Goal: Entertainment & Leisure: Consume media (video, audio)

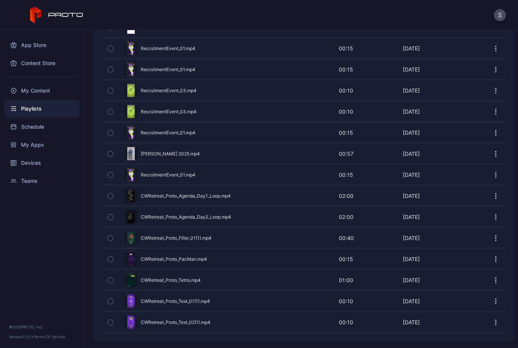
scroll to position [1453, 0]
click at [189, 197] on div "Preview" at bounding box center [304, 196] width 404 height 20
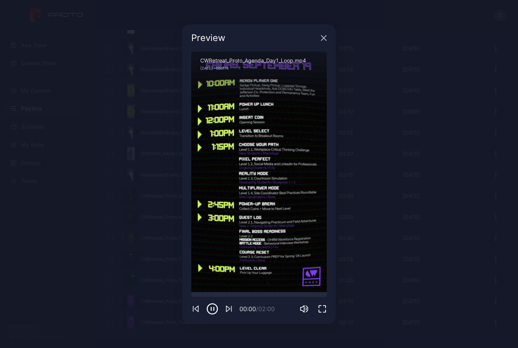
click at [326, 37] on icon "button" at bounding box center [324, 38] width 6 height 6
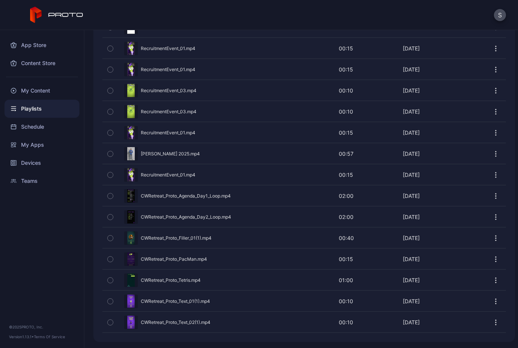
click at [109, 195] on icon "button" at bounding box center [110, 196] width 5 height 8
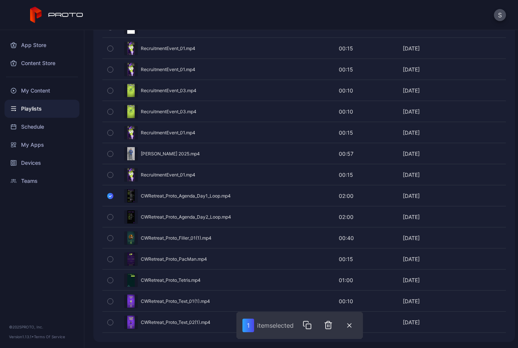
click at [311, 323] on icon "button" at bounding box center [307, 325] width 9 height 9
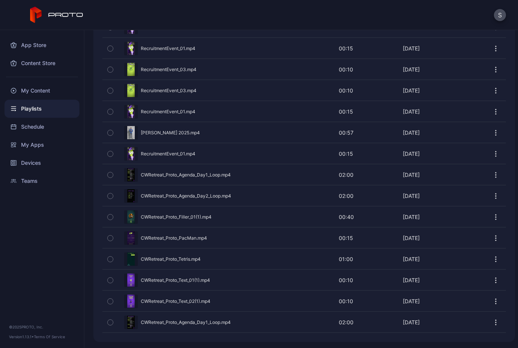
scroll to position [1474, 0]
click at [108, 177] on icon "button" at bounding box center [110, 175] width 5 height 8
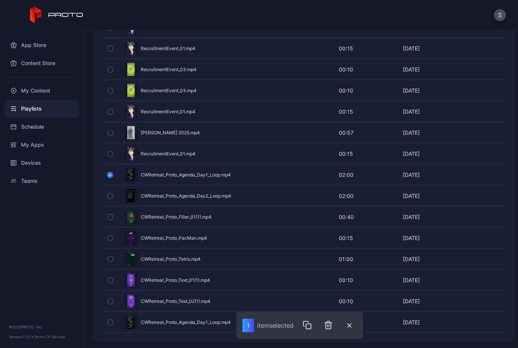
click at [307, 320] on button "button" at bounding box center [307, 325] width 15 height 15
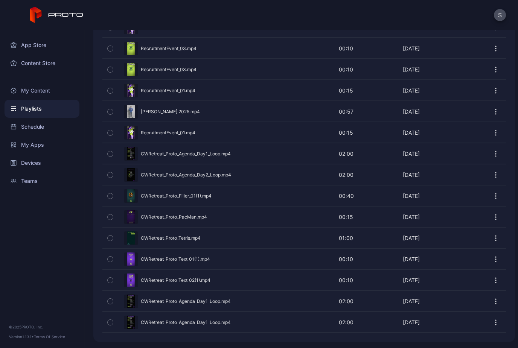
scroll to position [1495, 0]
click at [111, 305] on icon "button" at bounding box center [110, 301] width 5 height 8
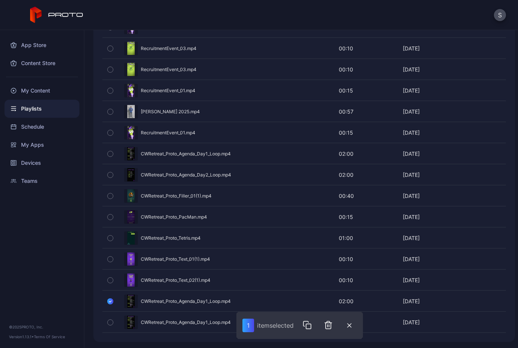
click at [311, 324] on icon "button" at bounding box center [308, 326] width 5 height 5
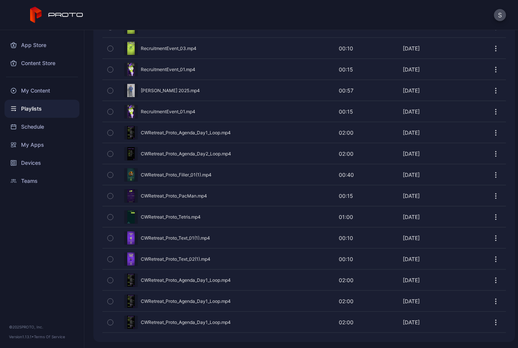
scroll to position [1516, 0]
click at [111, 155] on icon "button" at bounding box center [110, 154] width 5 height 8
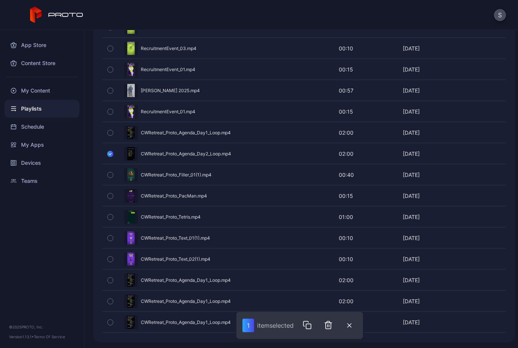
click at [311, 322] on icon "button" at bounding box center [307, 325] width 9 height 9
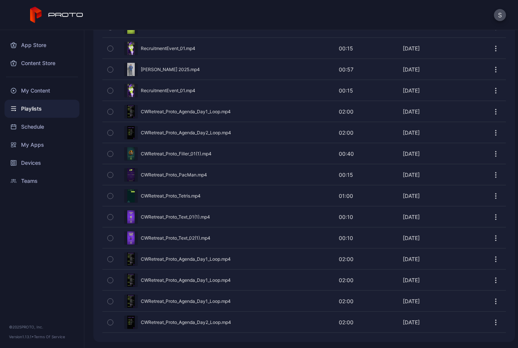
scroll to position [1537, 0]
click at [110, 322] on icon "button" at bounding box center [110, 323] width 5 height 8
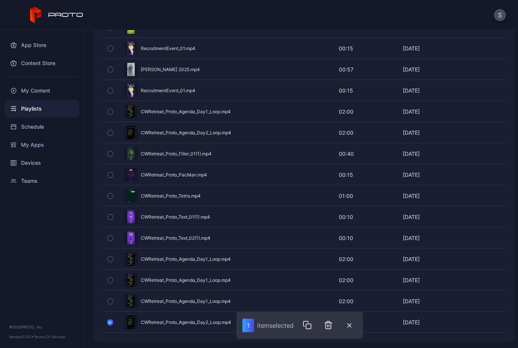
click at [308, 323] on icon "button" at bounding box center [306, 324] width 5 height 5
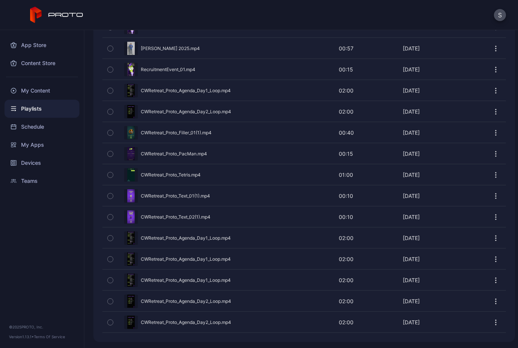
scroll to position [1559, 0]
click at [114, 321] on button "button" at bounding box center [110, 323] width 16 height 20
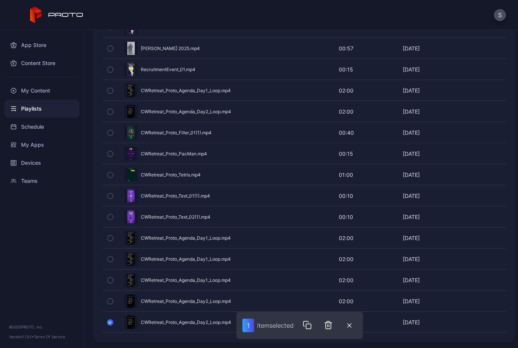
click at [307, 326] on icon "button" at bounding box center [308, 326] width 5 height 5
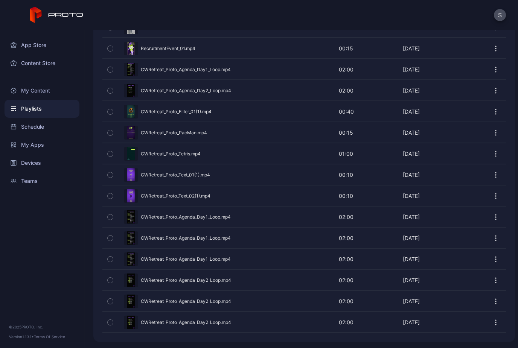
scroll to position [1580, 0]
click at [113, 214] on button "button" at bounding box center [110, 217] width 16 height 20
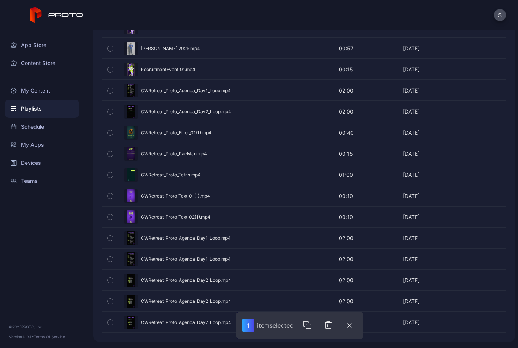
click at [233, 153] on div "Preview" at bounding box center [304, 154] width 404 height 20
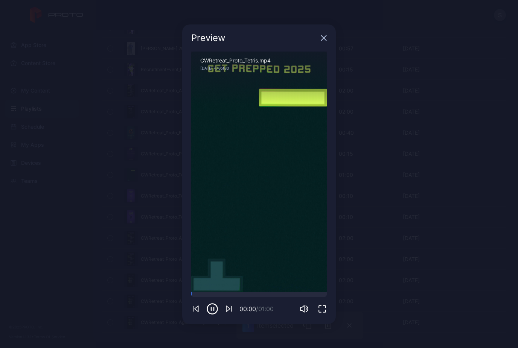
click at [326, 39] on icon "button" at bounding box center [324, 38] width 6 height 6
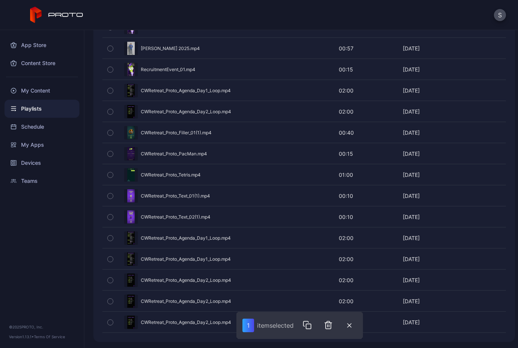
click at [110, 154] on icon "button" at bounding box center [110, 154] width 2 height 1
click at [314, 322] on icon "button" at bounding box center [309, 325] width 9 height 9
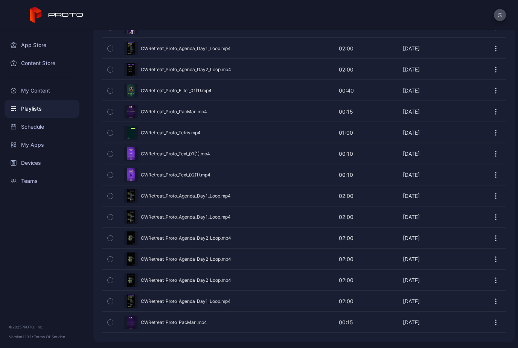
scroll to position [1622, 0]
click at [111, 320] on icon "button" at bounding box center [110, 323] width 5 height 8
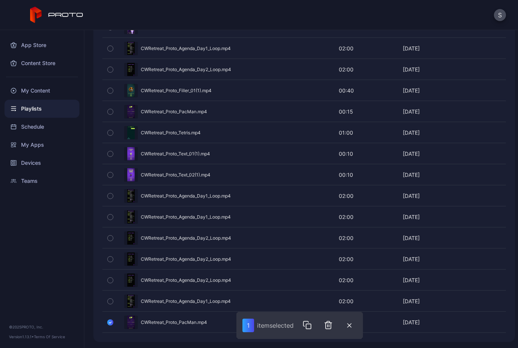
click at [308, 325] on icon "button" at bounding box center [307, 325] width 9 height 9
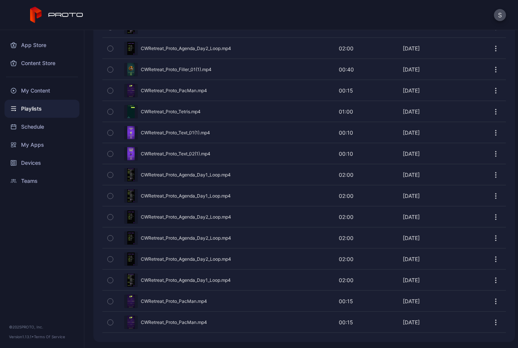
scroll to position [1643, 0]
click at [111, 324] on icon "button" at bounding box center [110, 323] width 5 height 8
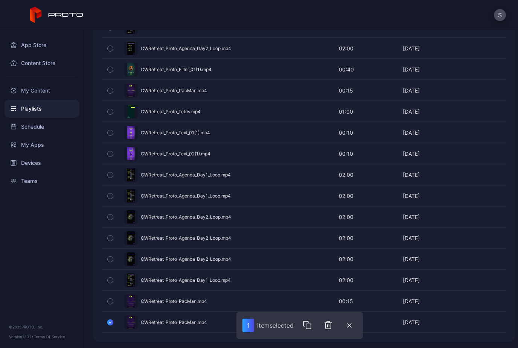
click at [310, 325] on icon "button" at bounding box center [308, 326] width 5 height 5
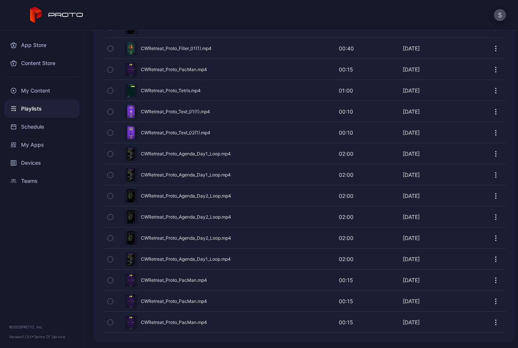
scroll to position [1664, 0]
click at [112, 320] on icon "button" at bounding box center [110, 323] width 5 height 8
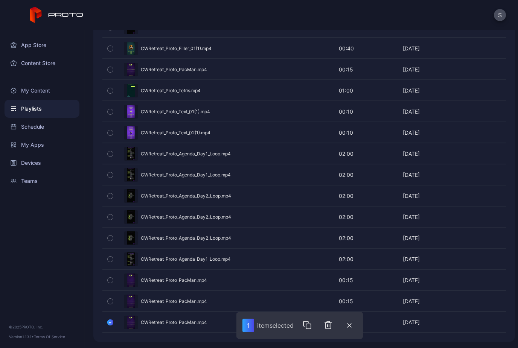
click at [309, 324] on icon "button" at bounding box center [308, 326] width 5 height 5
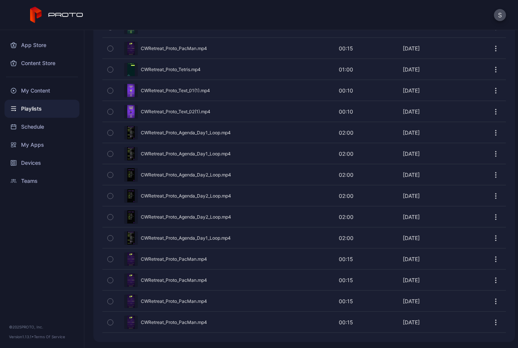
scroll to position [1685, 0]
click at [112, 263] on icon "button" at bounding box center [110, 259] width 5 height 8
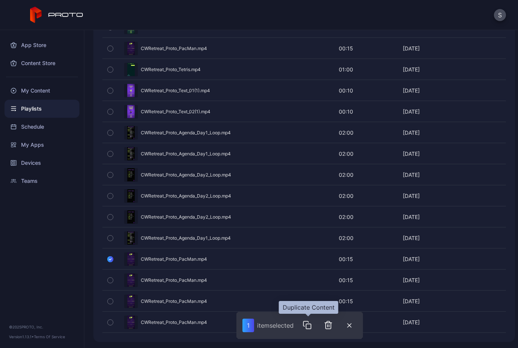
click at [309, 325] on icon "button" at bounding box center [308, 326] width 5 height 5
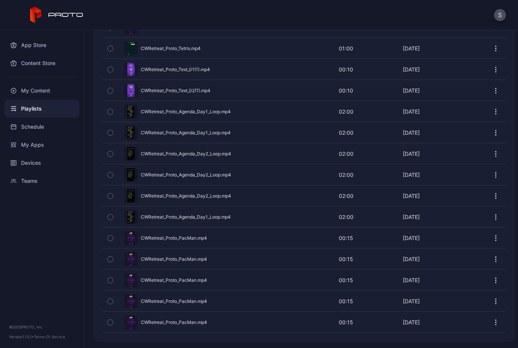
scroll to position [1706, 0]
click at [113, 240] on button "button" at bounding box center [110, 238] width 16 height 20
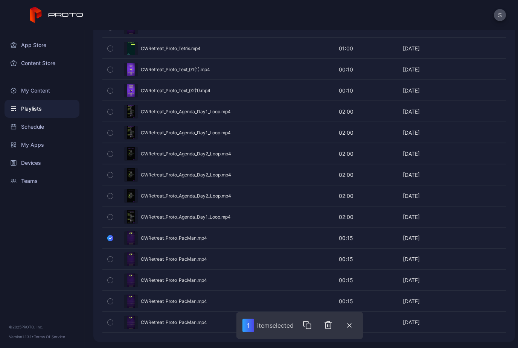
click at [308, 329] on icon "button" at bounding box center [308, 326] width 5 height 5
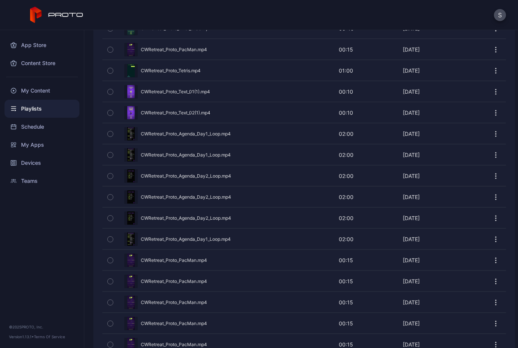
scroll to position [1683, 0]
click at [109, 135] on icon "button" at bounding box center [110, 135] width 5 height 8
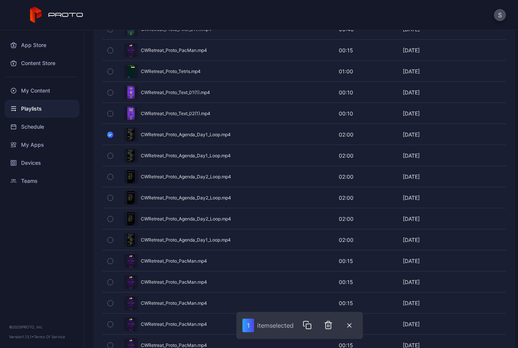
drag, startPoint x: 166, startPoint y: 140, endPoint x: 162, endPoint y: 133, distance: 8.8
click at [162, 133] on div "Preview" at bounding box center [304, 135] width 404 height 20
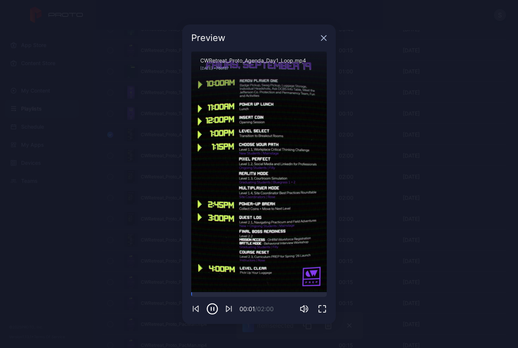
click at [321, 38] on icon "button" at bounding box center [324, 38] width 6 height 6
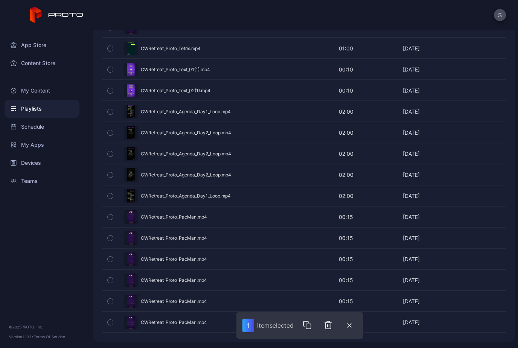
scroll to position [1727, 0]
drag, startPoint x: 172, startPoint y: 115, endPoint x: 107, endPoint y: 114, distance: 65.2
click at [107, 114] on button "button" at bounding box center [110, 112] width 16 height 20
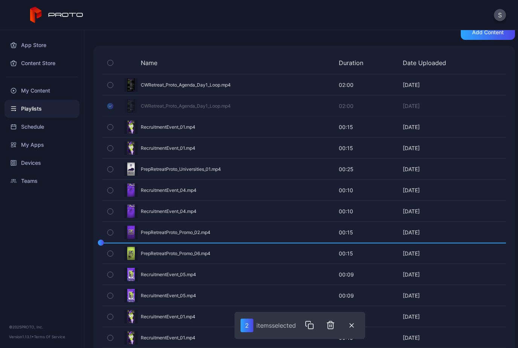
scroll to position [151, 0]
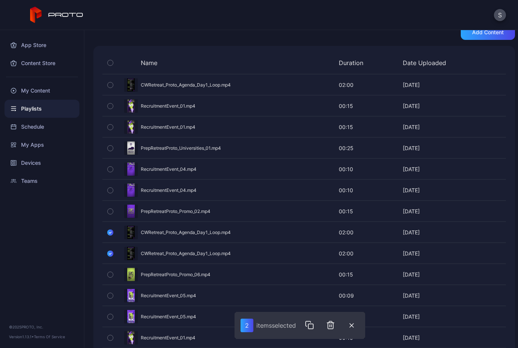
click at [252, 189] on div "Preview" at bounding box center [304, 190] width 404 height 20
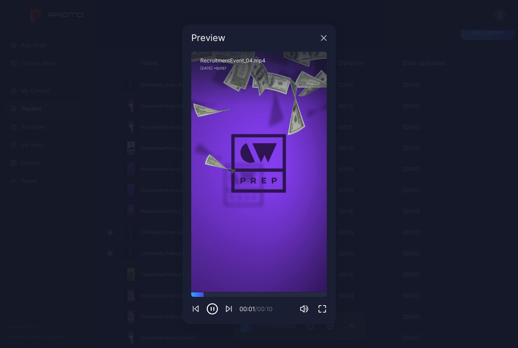
click at [325, 35] on icon "button" at bounding box center [324, 38] width 6 height 6
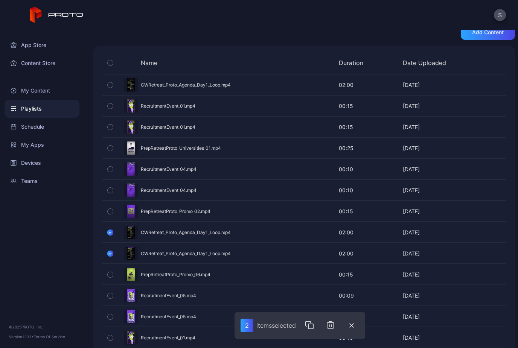
click at [113, 234] on icon "button" at bounding box center [110, 233] width 6 height 8
click at [172, 235] on div "Preview" at bounding box center [304, 233] width 404 height 20
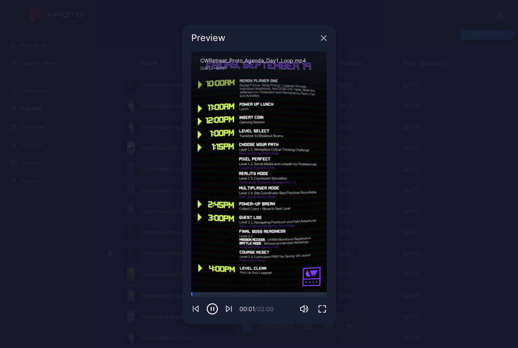
click at [326, 44] on div "Preview" at bounding box center [259, 37] width 154 height 27
click at [325, 40] on icon "button" at bounding box center [324, 37] width 5 height 5
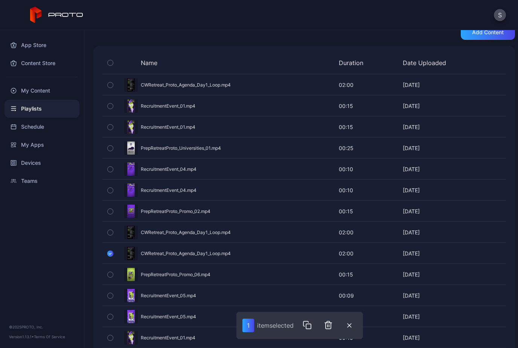
click at [106, 255] on button "button" at bounding box center [110, 254] width 16 height 20
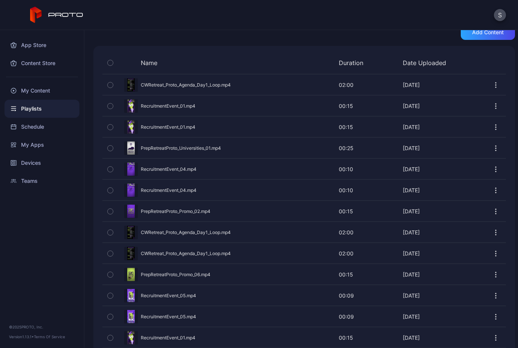
click at [112, 235] on icon "button" at bounding box center [110, 233] width 5 height 8
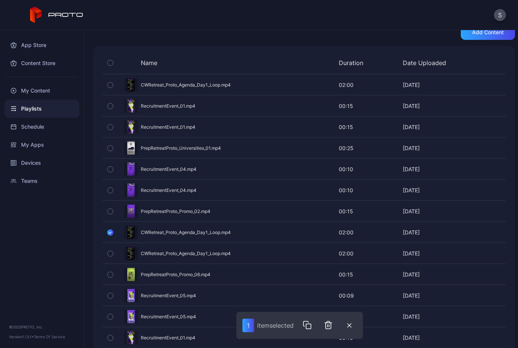
drag, startPoint x: 191, startPoint y: 238, endPoint x: 200, endPoint y: 236, distance: 8.5
click at [200, 236] on div "Preview" at bounding box center [304, 233] width 404 height 20
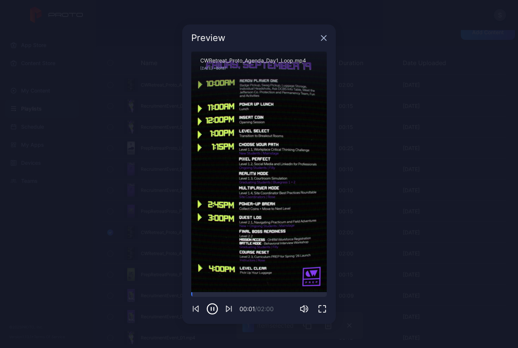
click at [329, 40] on div "Preview" at bounding box center [259, 37] width 154 height 27
click at [320, 34] on div "Preview" at bounding box center [259, 37] width 154 height 27
click at [323, 36] on icon "button" at bounding box center [324, 38] width 6 height 6
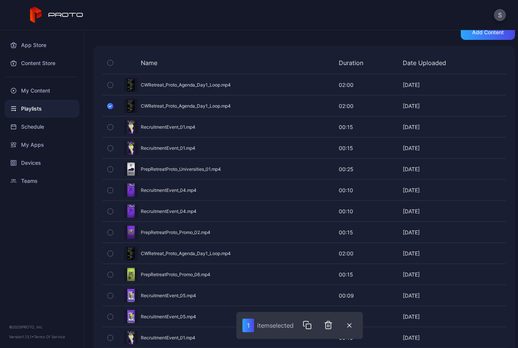
click at [114, 105] on button "button" at bounding box center [110, 106] width 16 height 20
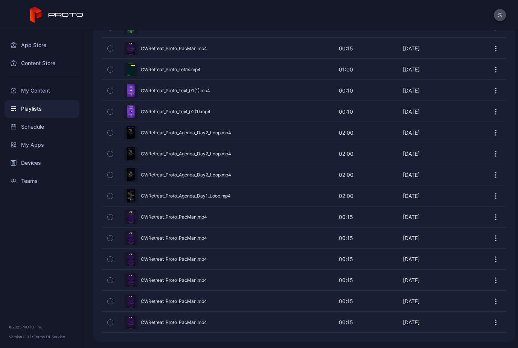
scroll to position [1727, 0]
click at [111, 220] on icon "button" at bounding box center [110, 217] width 5 height 8
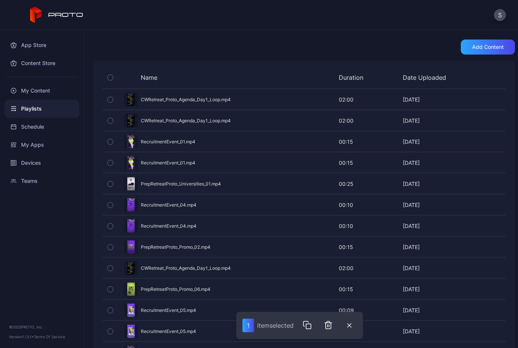
scroll to position [123, 0]
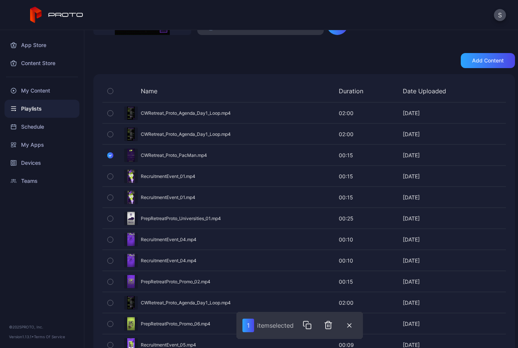
click at [111, 157] on icon "button" at bounding box center [110, 155] width 6 height 8
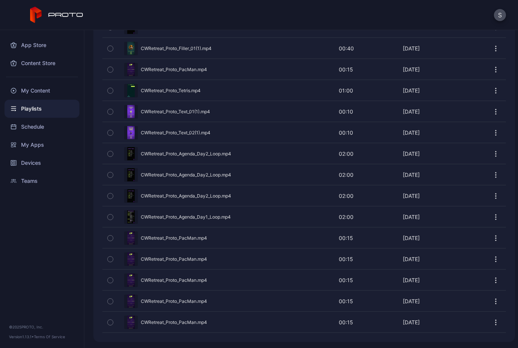
scroll to position [1727, 0]
click at [112, 196] on icon "button" at bounding box center [110, 196] width 5 height 8
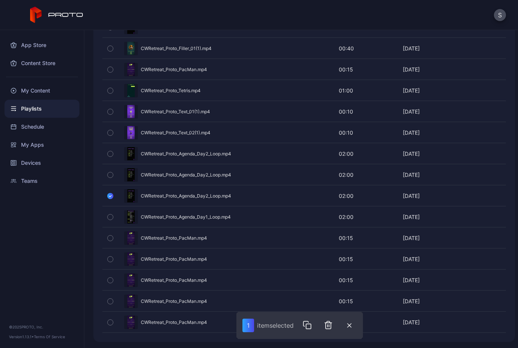
click at [110, 175] on icon "button" at bounding box center [110, 175] width 2 height 1
click at [112, 154] on icon "button" at bounding box center [110, 154] width 5 height 8
click at [313, 325] on icon "button" at bounding box center [309, 325] width 9 height 9
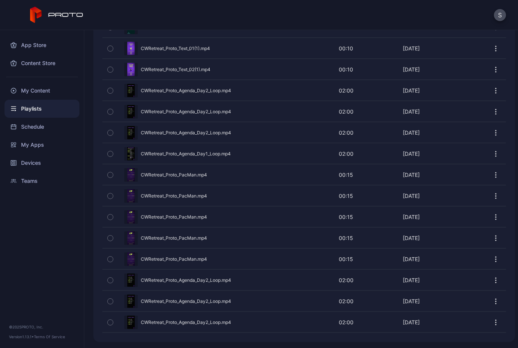
scroll to position [1791, 0]
click at [111, 155] on icon "button" at bounding box center [110, 154] width 5 height 8
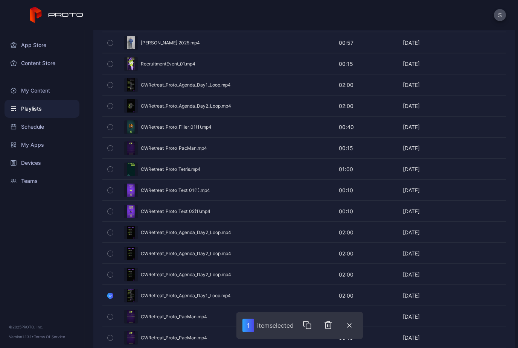
scroll to position [1648, 0]
click at [111, 85] on icon "button" at bounding box center [110, 86] width 5 height 8
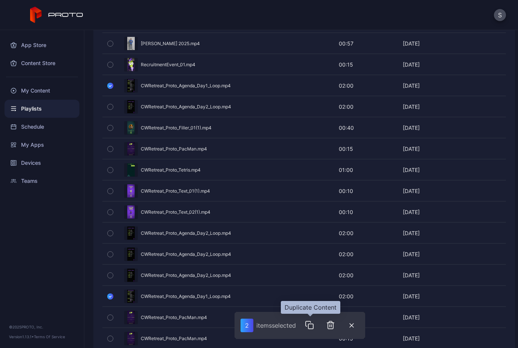
click at [312, 324] on icon "button" at bounding box center [310, 326] width 5 height 5
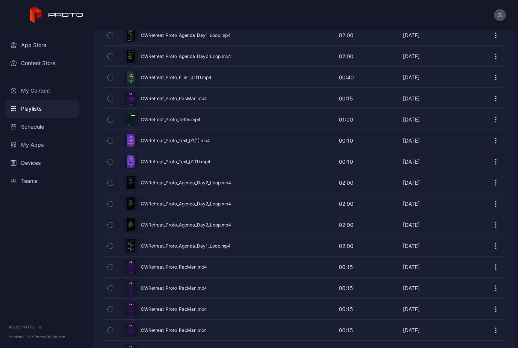
scroll to position [1692, 0]
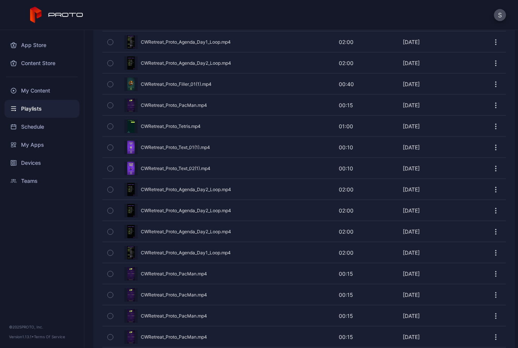
click at [128, 145] on div "Preview" at bounding box center [304, 147] width 404 height 20
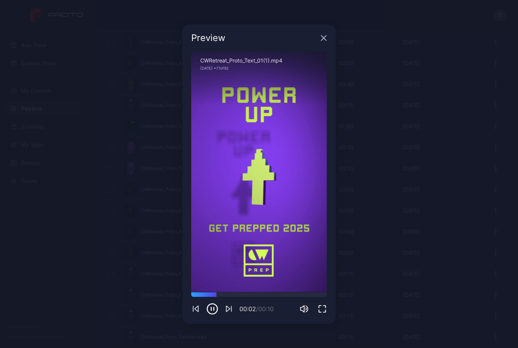
click at [324, 38] on icon "button" at bounding box center [324, 37] width 5 height 5
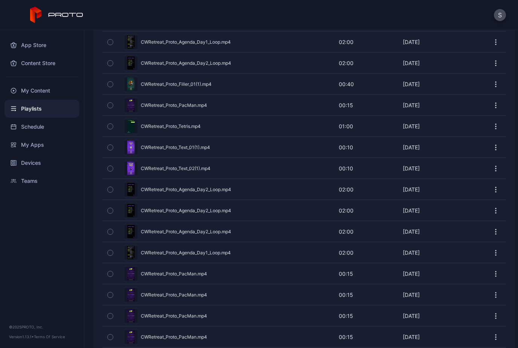
click at [110, 150] on icon "button" at bounding box center [110, 147] width 5 height 8
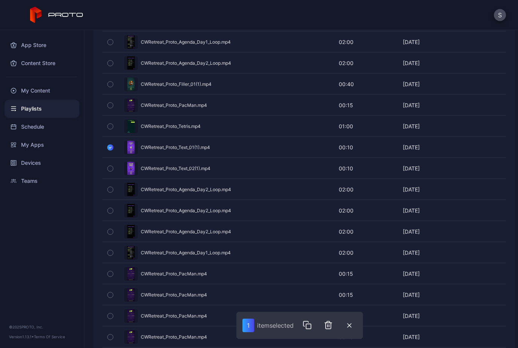
click at [110, 148] on icon "button" at bounding box center [110, 147] width 6 height 8
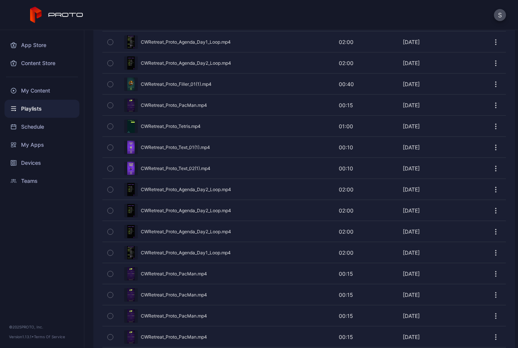
click at [110, 87] on icon "button" at bounding box center [110, 84] width 5 height 8
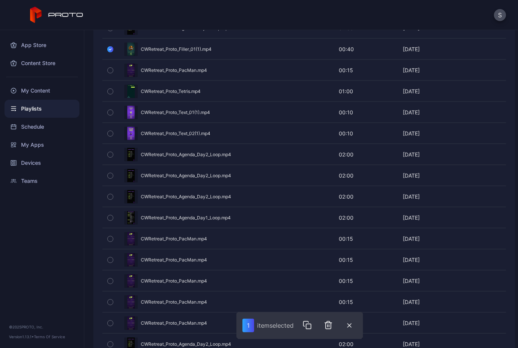
scroll to position [1711, 0]
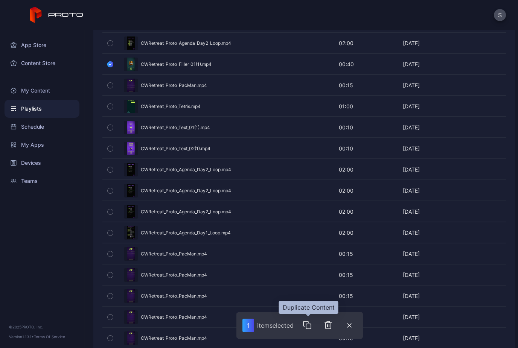
click at [310, 328] on icon "button" at bounding box center [307, 325] width 9 height 9
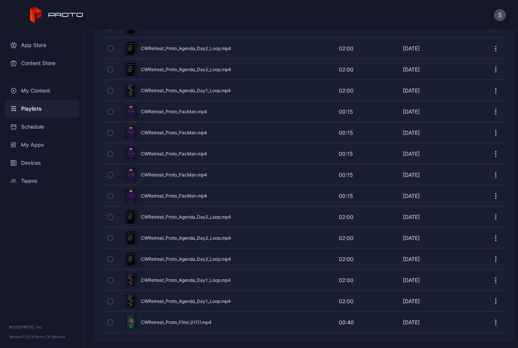
scroll to position [1854, 0]
click at [108, 320] on icon "button" at bounding box center [110, 323] width 5 height 8
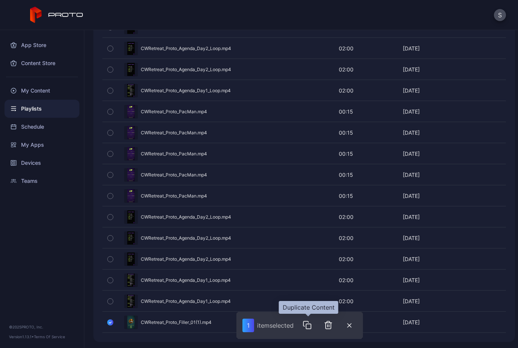
click at [309, 325] on icon "button" at bounding box center [307, 325] width 9 height 9
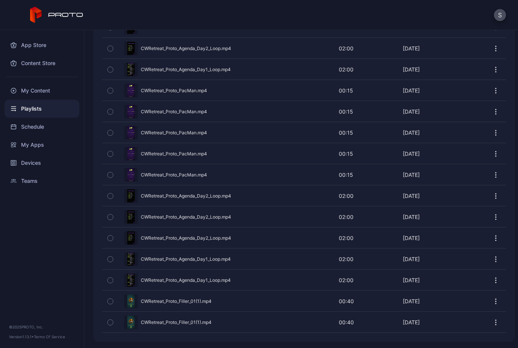
scroll to position [1875, 0]
click at [111, 302] on icon "button" at bounding box center [110, 301] width 5 height 8
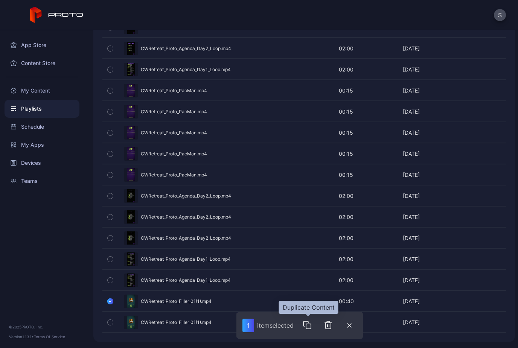
click at [311, 326] on icon "button" at bounding box center [307, 325] width 9 height 9
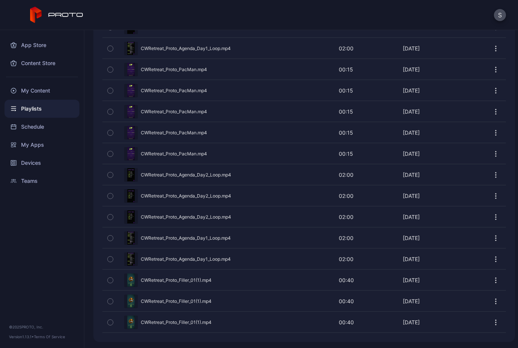
scroll to position [1896, 0]
click at [111, 281] on icon "button" at bounding box center [110, 280] width 5 height 8
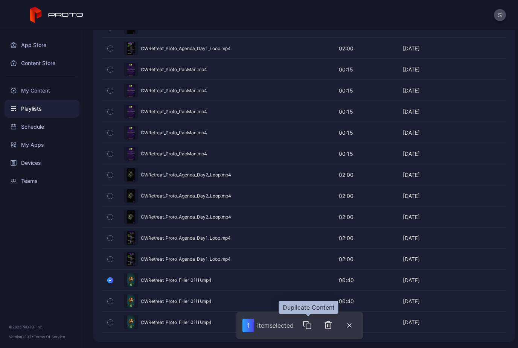
click at [311, 327] on icon "button" at bounding box center [307, 325] width 9 height 9
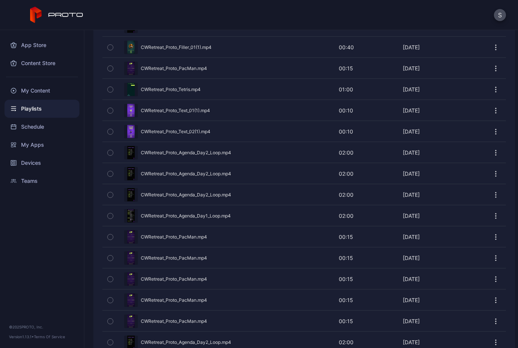
scroll to position [1723, 0]
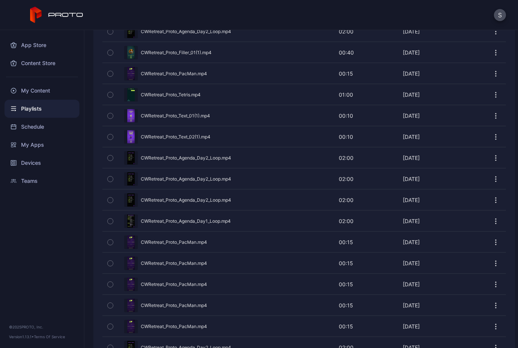
click at [111, 96] on icon "button" at bounding box center [110, 95] width 5 height 8
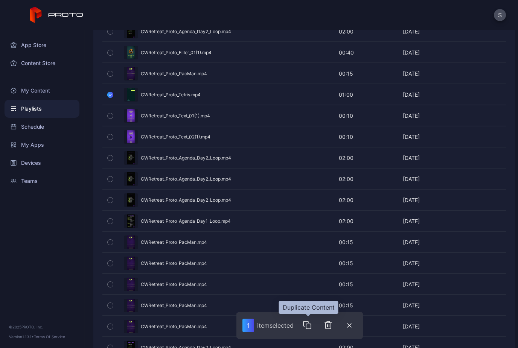
click at [309, 329] on icon "button" at bounding box center [308, 326] width 5 height 5
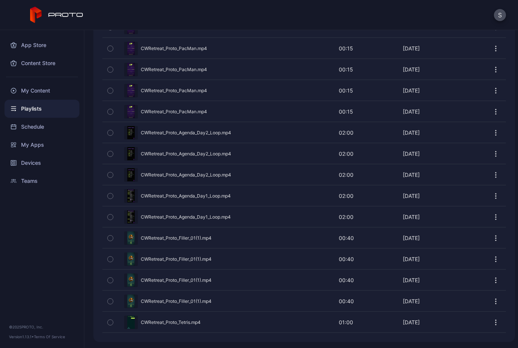
scroll to position [1938, 0]
click at [108, 323] on icon "button" at bounding box center [110, 323] width 5 height 8
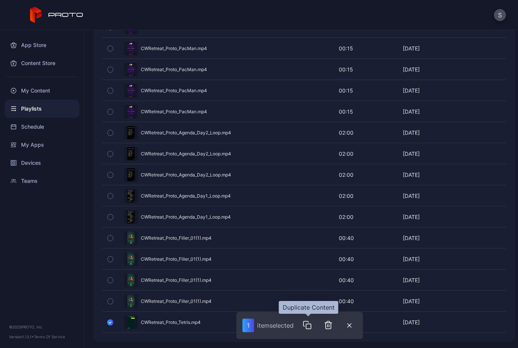
click at [308, 327] on icon "button" at bounding box center [307, 325] width 9 height 9
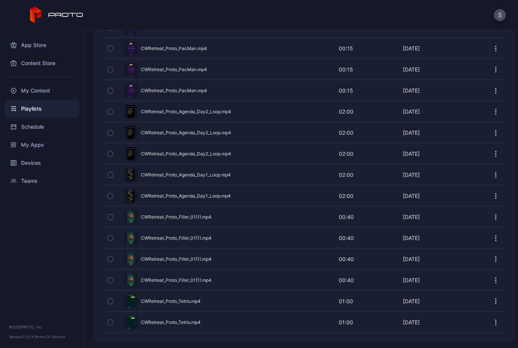
scroll to position [1959, 0]
click at [111, 302] on icon "button" at bounding box center [110, 301] width 2 height 1
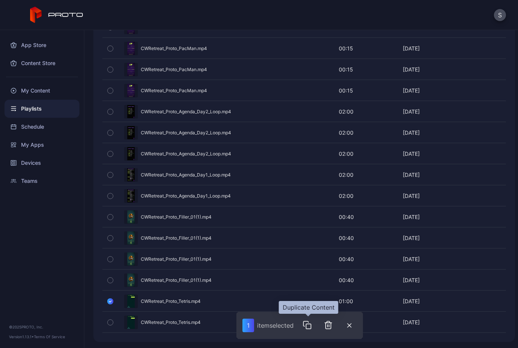
click at [311, 329] on icon "button" at bounding box center [308, 326] width 5 height 5
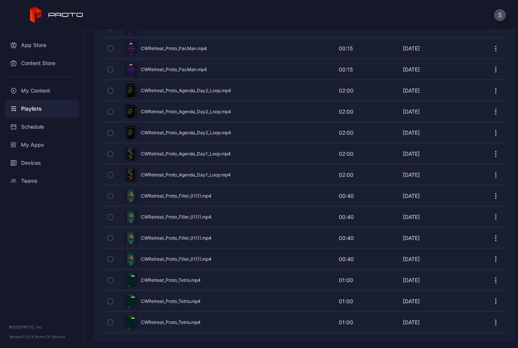
scroll to position [1980, 0]
click at [113, 282] on icon "button" at bounding box center [110, 280] width 5 height 8
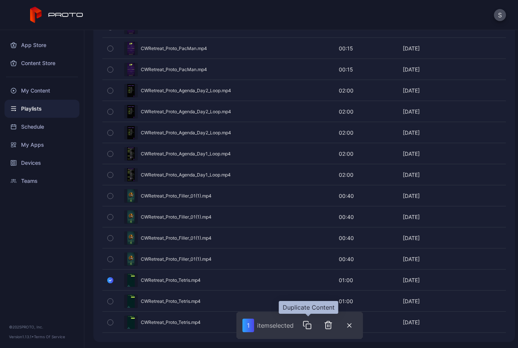
click at [311, 328] on icon "button" at bounding box center [308, 326] width 5 height 5
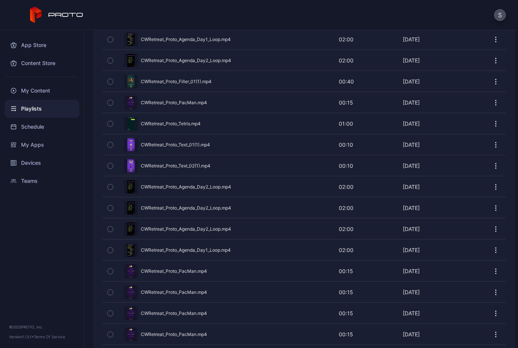
scroll to position [1690, 0]
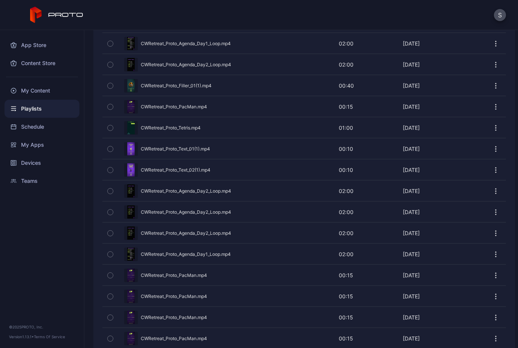
click at [111, 148] on icon "button" at bounding box center [110, 149] width 5 height 8
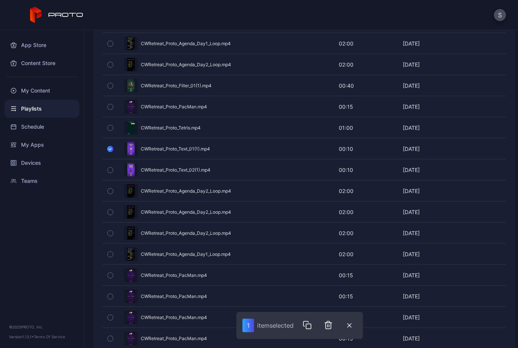
click at [110, 174] on icon "button" at bounding box center [110, 170] width 5 height 8
click at [313, 328] on icon "button" at bounding box center [309, 325] width 9 height 9
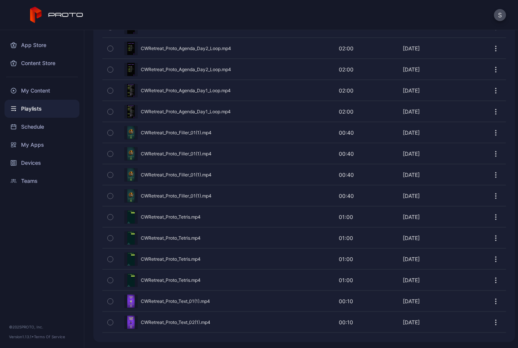
scroll to position [2044, 0]
click at [111, 303] on icon "button" at bounding box center [110, 301] width 5 height 8
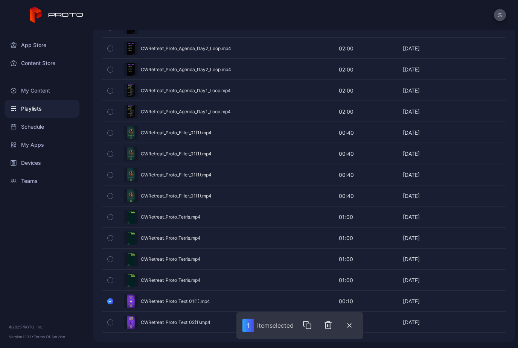
click at [111, 323] on icon "button" at bounding box center [110, 322] width 2 height 1
click at [308, 325] on icon "button" at bounding box center [309, 325] width 9 height 9
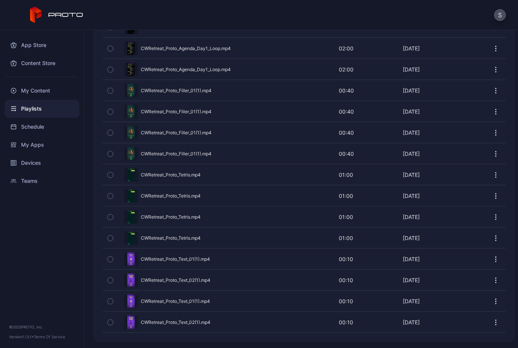
scroll to position [2086, 0]
click at [108, 260] on icon "button" at bounding box center [110, 259] width 5 height 8
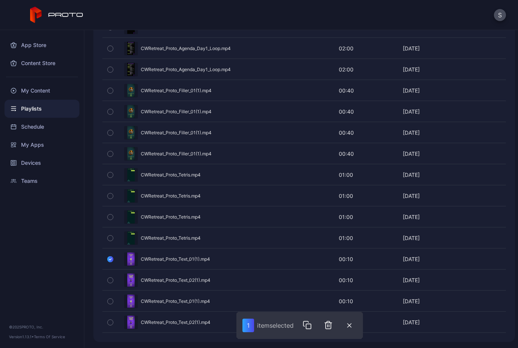
click at [111, 281] on icon "button" at bounding box center [110, 280] width 5 height 8
click at [312, 324] on icon "button" at bounding box center [310, 326] width 5 height 5
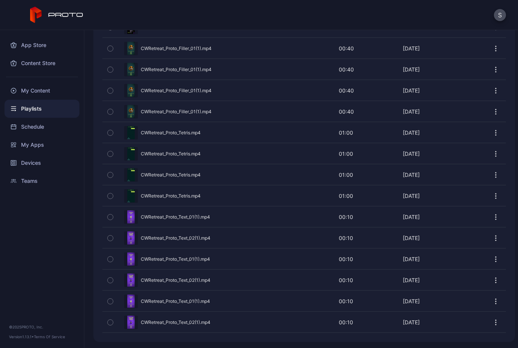
scroll to position [2128, 0]
click at [111, 217] on icon "button" at bounding box center [110, 217] width 5 height 8
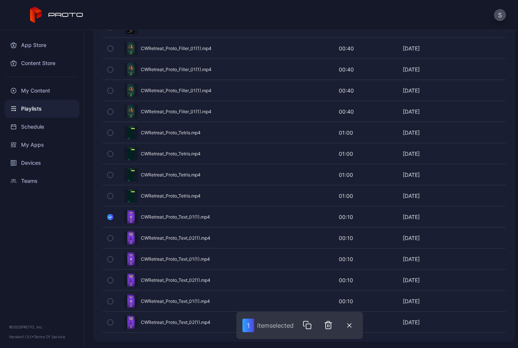
click at [112, 244] on button "button" at bounding box center [110, 238] width 16 height 20
click at [316, 325] on button "button" at bounding box center [309, 325] width 15 height 15
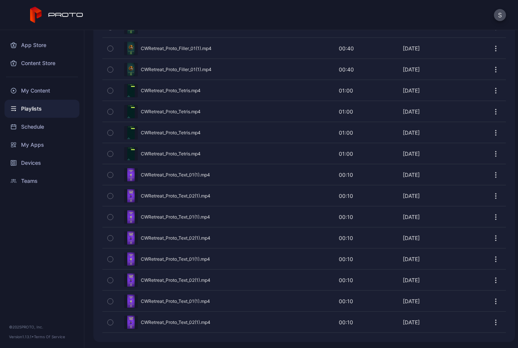
scroll to position [2170, 0]
click at [108, 177] on icon "button" at bounding box center [110, 175] width 5 height 8
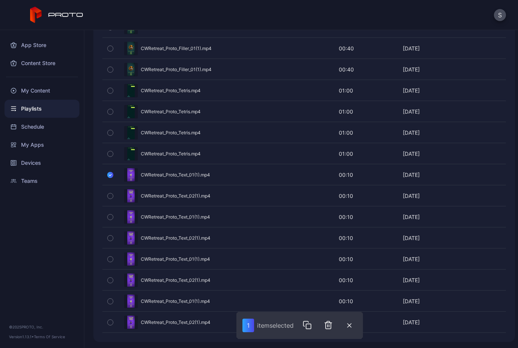
click at [112, 199] on icon "button" at bounding box center [110, 196] width 5 height 8
click at [313, 326] on icon "button" at bounding box center [309, 325] width 9 height 9
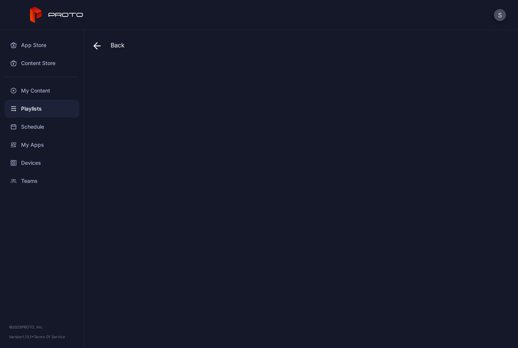
scroll to position [0, 0]
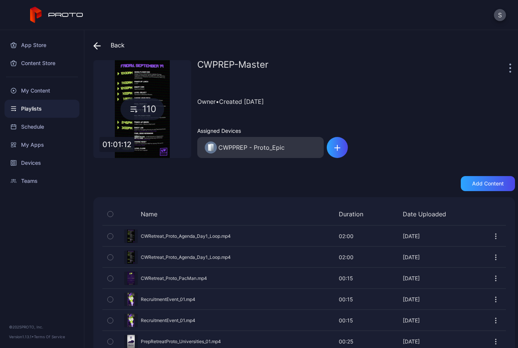
click at [174, 303] on html "S App Store Content Store My Content Playlists Schedule My Apps Devices Teams ©…" at bounding box center [259, 174] width 518 height 348
click at [174, 303] on div "Preview" at bounding box center [304, 300] width 404 height 20
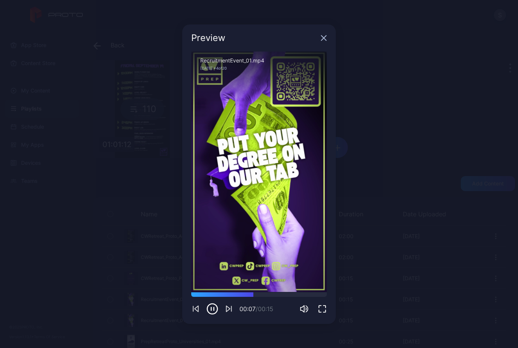
click at [324, 39] on icon "button" at bounding box center [324, 37] width 5 height 5
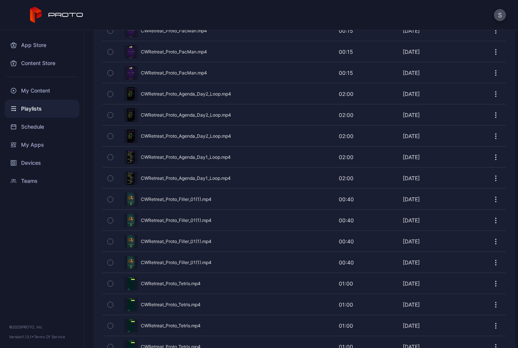
scroll to position [1983, 0]
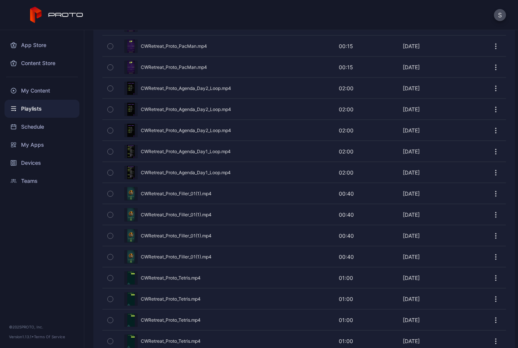
click at [111, 195] on icon "button" at bounding box center [110, 194] width 5 height 8
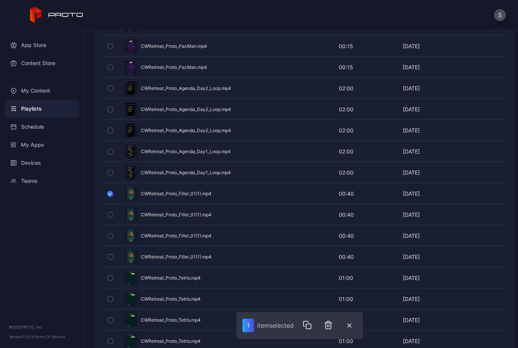
drag, startPoint x: 153, startPoint y: 194, endPoint x: 149, endPoint y: 201, distance: 7.4
click at [150, 201] on div "Preview" at bounding box center [304, 194] width 404 height 20
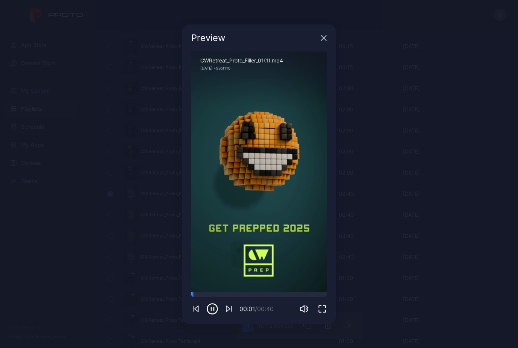
click at [325, 41] on div "Preview" at bounding box center [259, 37] width 154 height 27
click at [325, 38] on icon "button" at bounding box center [324, 38] width 6 height 6
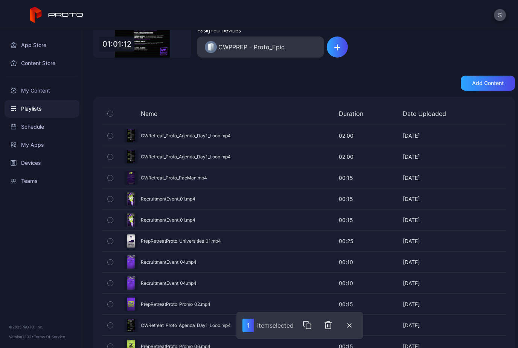
scroll to position [80, 0]
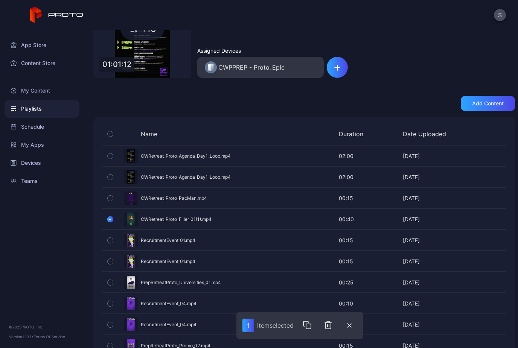
click at [112, 220] on icon "button" at bounding box center [110, 219] width 6 height 8
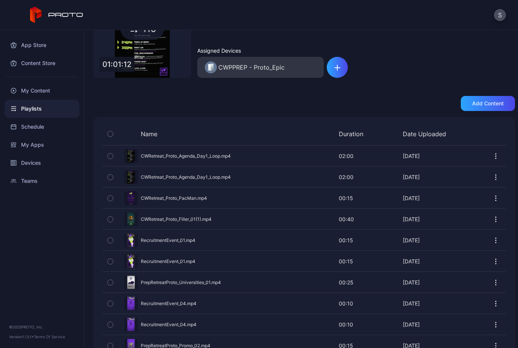
drag, startPoint x: 177, startPoint y: 284, endPoint x: 114, endPoint y: 281, distance: 63.3
click at [114, 281] on div "Preview PrepRetreatProto_Universities_01.mp4 00:25 00:25 Aug 28, 2024" at bounding box center [304, 282] width 404 height 21
click at [114, 281] on button "button" at bounding box center [110, 283] width 16 height 20
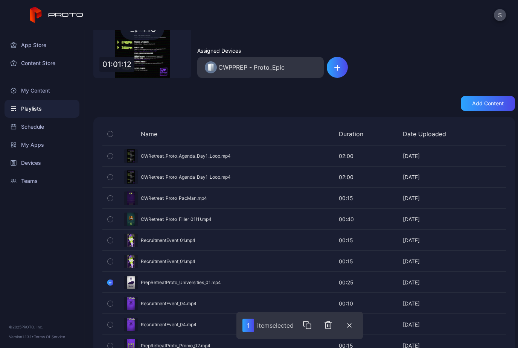
drag, startPoint x: 160, startPoint y: 283, endPoint x: 163, endPoint y: 283, distance: 3.8
click at [163, 283] on div "Preview" at bounding box center [304, 283] width 404 height 20
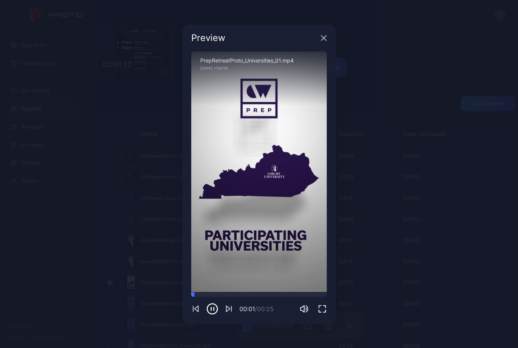
click at [320, 32] on div "Preview" at bounding box center [259, 37] width 154 height 27
click at [324, 38] on icon "button" at bounding box center [324, 37] width 5 height 5
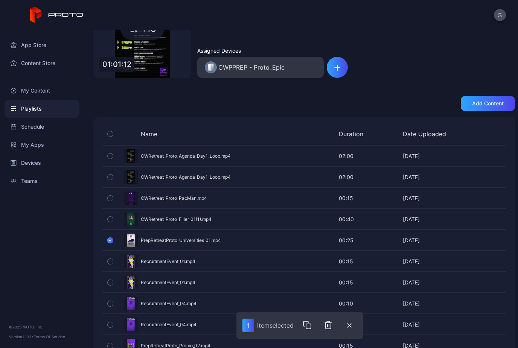
click at [111, 241] on icon "button" at bounding box center [110, 241] width 2 height 2
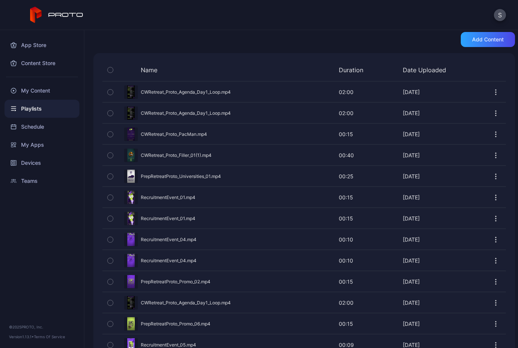
scroll to position [144, 0]
click at [154, 239] on div "Preview" at bounding box center [304, 240] width 404 height 20
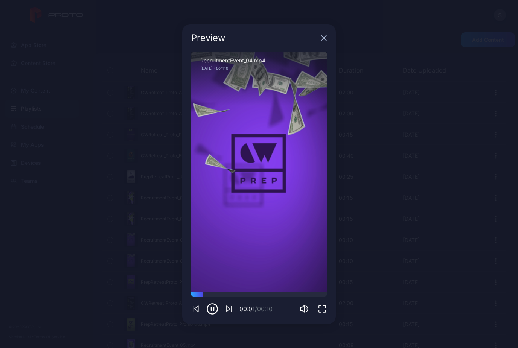
click at [324, 37] on icon "button" at bounding box center [324, 38] width 6 height 6
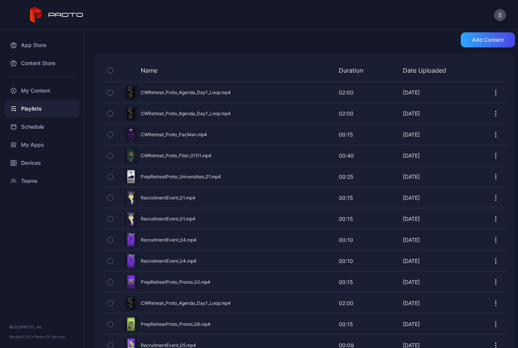
click at [112, 242] on icon "button" at bounding box center [110, 240] width 5 height 8
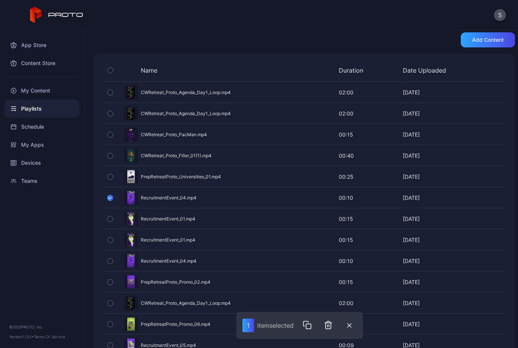
click at [110, 198] on icon "button" at bounding box center [110, 199] width 2 height 2
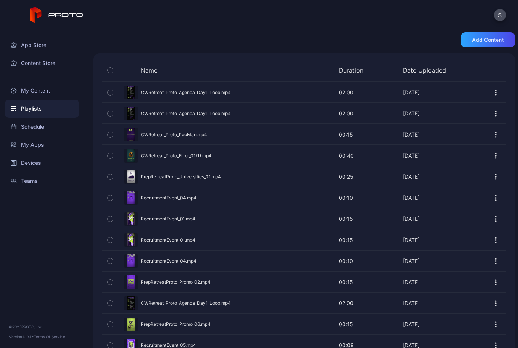
click at [177, 282] on div "Preview" at bounding box center [304, 282] width 404 height 20
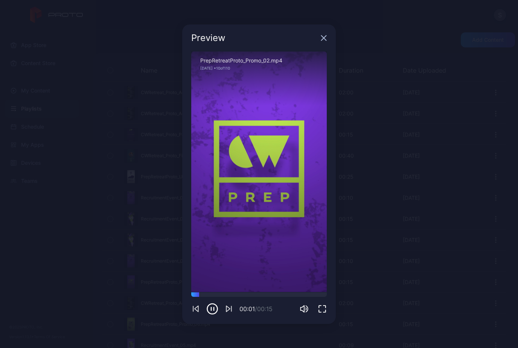
click at [324, 43] on div "Preview" at bounding box center [259, 37] width 154 height 27
click at [323, 37] on icon "button" at bounding box center [324, 37] width 5 height 5
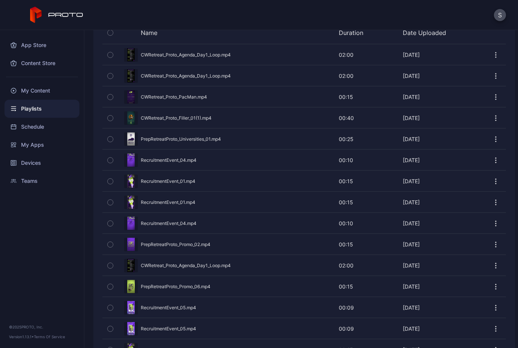
scroll to position [180, 0]
click at [148, 118] on div "Preview" at bounding box center [304, 119] width 404 height 20
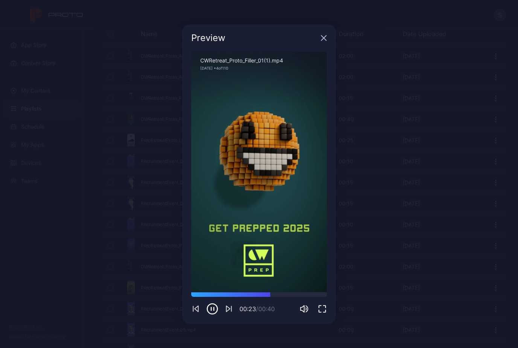
click at [325, 39] on icon "button" at bounding box center [324, 37] width 5 height 5
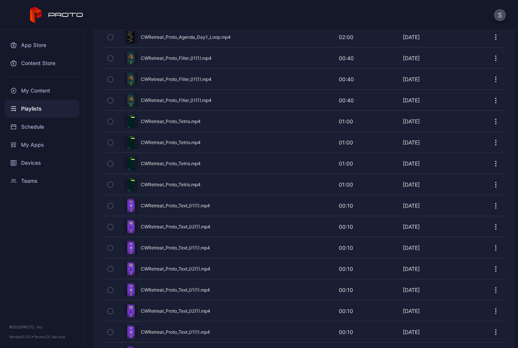
scroll to position [2138, 0]
click at [110, 124] on icon "button" at bounding box center [110, 122] width 5 height 8
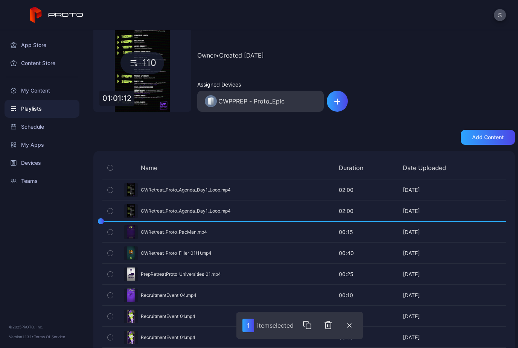
scroll to position [46, 0]
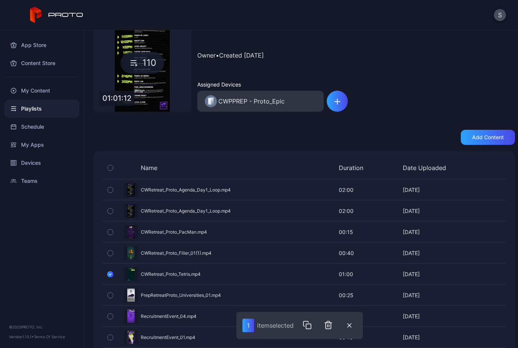
click at [175, 275] on div "Preview" at bounding box center [304, 274] width 404 height 20
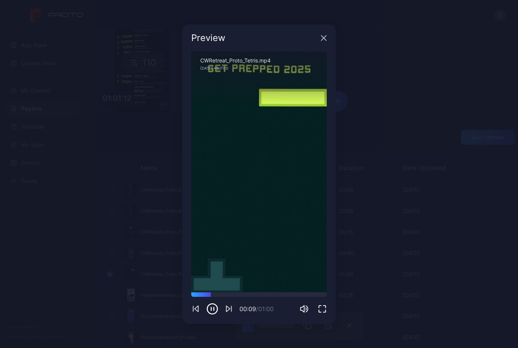
click at [324, 41] on icon "button" at bounding box center [324, 38] width 6 height 6
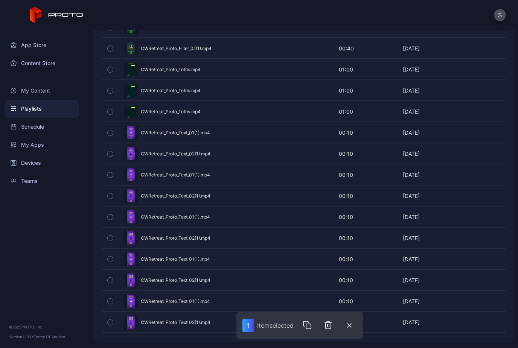
scroll to position [2212, 0]
click at [110, 134] on icon "button" at bounding box center [110, 133] width 5 height 8
click at [110, 157] on icon "button" at bounding box center [110, 154] width 5 height 8
drag, startPoint x: 177, startPoint y: 136, endPoint x: 195, endPoint y: 130, distance: 18.7
click at [195, 130] on div "Preview" at bounding box center [304, 133] width 404 height 20
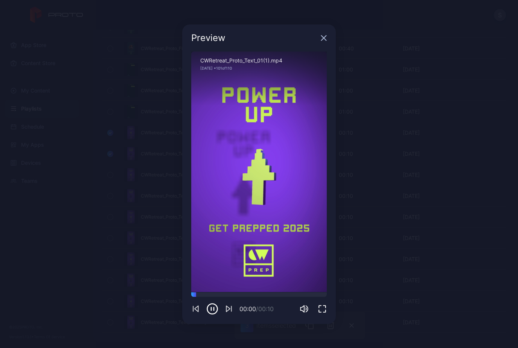
click at [326, 37] on icon "button" at bounding box center [324, 38] width 6 height 6
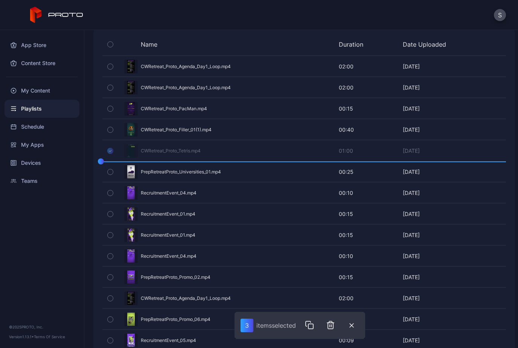
scroll to position [163, 0]
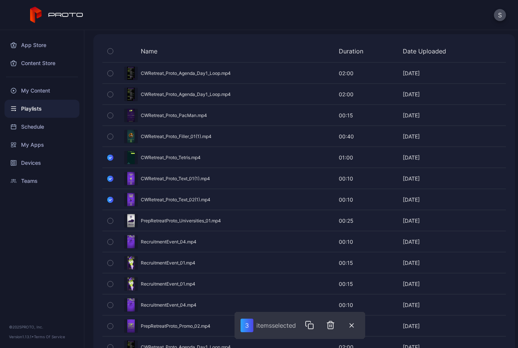
click at [111, 157] on icon "button" at bounding box center [110, 158] width 2 height 2
click at [111, 179] on icon "button" at bounding box center [110, 179] width 2 height 2
click at [110, 202] on icon "button" at bounding box center [110, 200] width 6 height 8
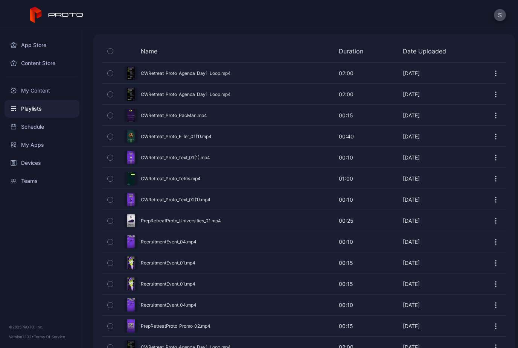
click at [159, 204] on div "Preview" at bounding box center [304, 200] width 404 height 20
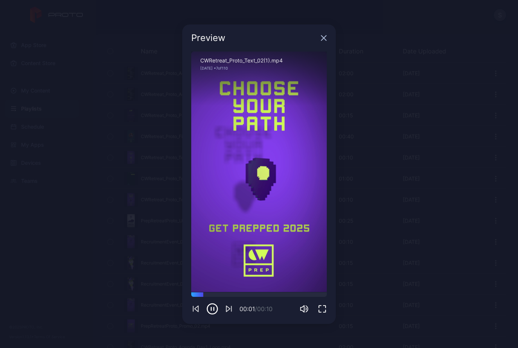
click at [325, 38] on icon "button" at bounding box center [324, 38] width 6 height 6
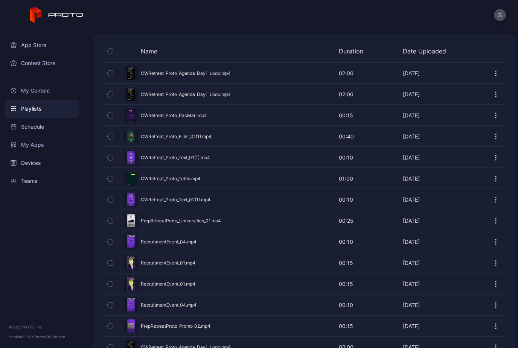
click at [110, 95] on icon "button" at bounding box center [110, 94] width 2 height 1
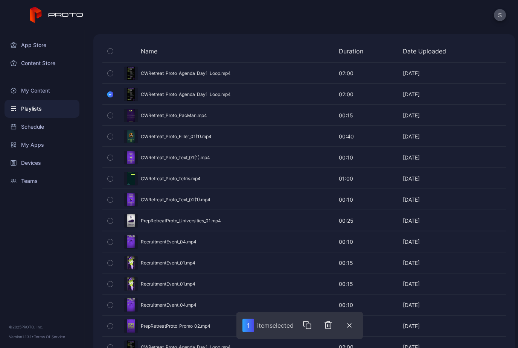
click at [110, 95] on icon "button" at bounding box center [110, 95] width 2 height 2
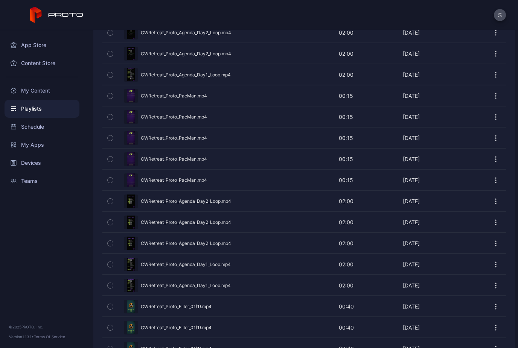
scroll to position [1951, 0]
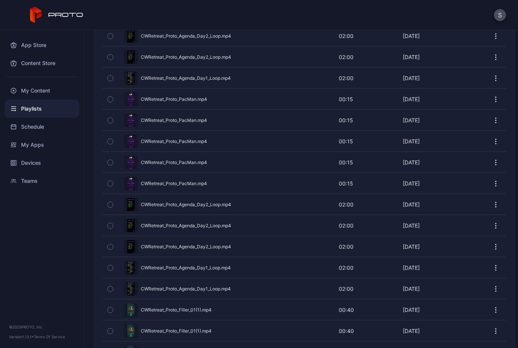
click at [110, 208] on icon "button" at bounding box center [110, 205] width 5 height 8
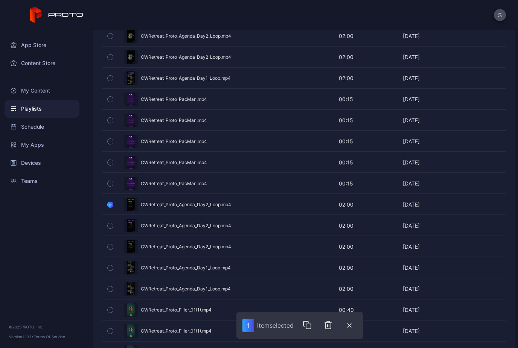
click at [110, 224] on icon "button" at bounding box center [110, 226] width 5 height 8
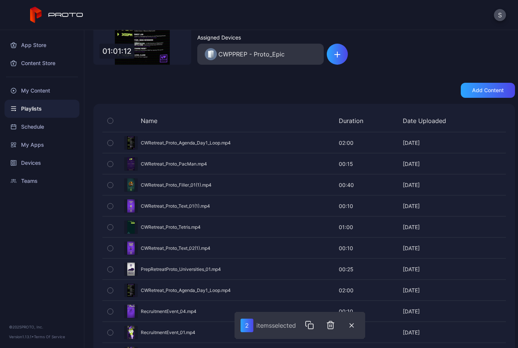
scroll to position [87, 0]
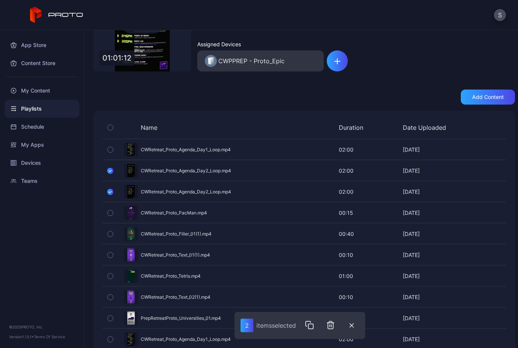
click at [106, 191] on button "button" at bounding box center [110, 192] width 16 height 20
click at [104, 171] on button "button" at bounding box center [110, 171] width 16 height 20
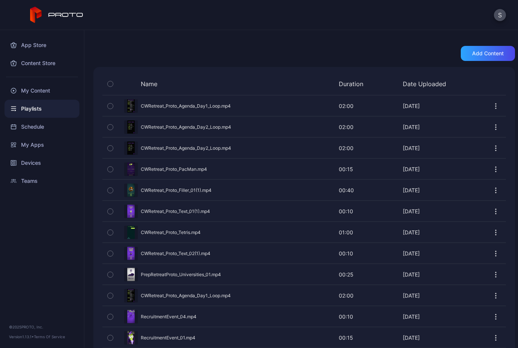
scroll to position [134, 0]
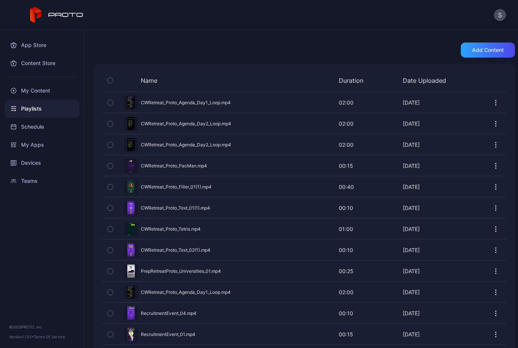
click at [216, 146] on div "Preview" at bounding box center [304, 145] width 404 height 20
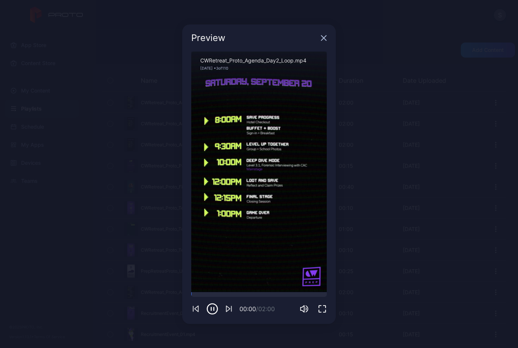
click at [326, 37] on icon "button" at bounding box center [324, 38] width 6 height 6
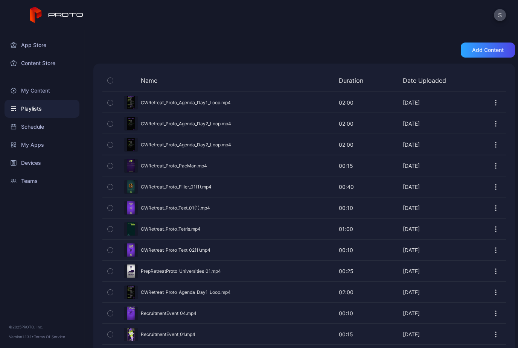
click at [181, 148] on div "Preview" at bounding box center [304, 145] width 404 height 20
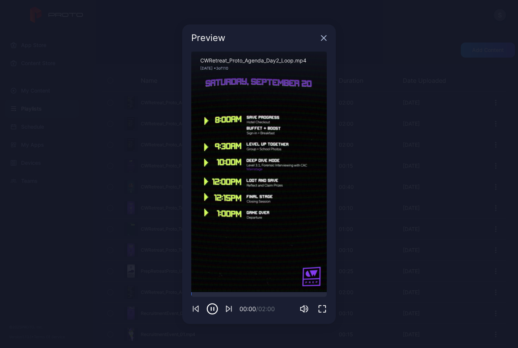
click at [326, 40] on icon "button" at bounding box center [324, 37] width 5 height 5
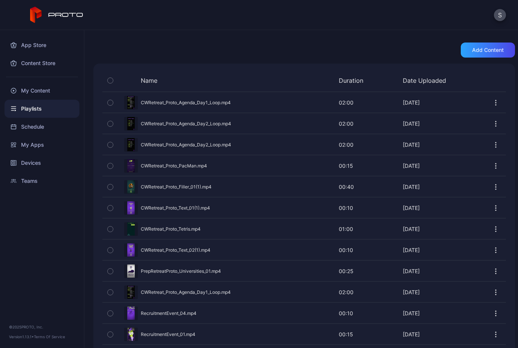
click at [112, 149] on icon "button" at bounding box center [110, 145] width 5 height 8
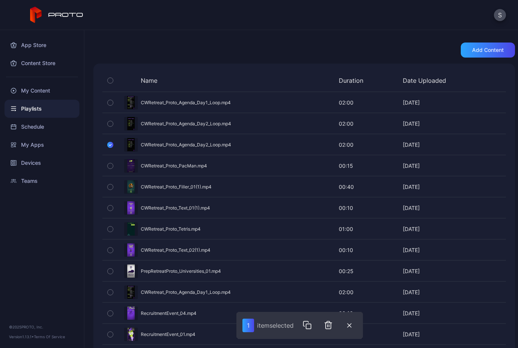
drag, startPoint x: 180, startPoint y: 143, endPoint x: 202, endPoint y: 141, distance: 21.6
click at [202, 141] on div "Preview" at bounding box center [304, 145] width 404 height 20
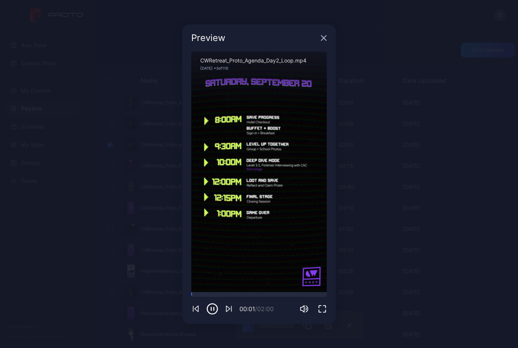
click at [322, 39] on icon "button" at bounding box center [324, 37] width 5 height 5
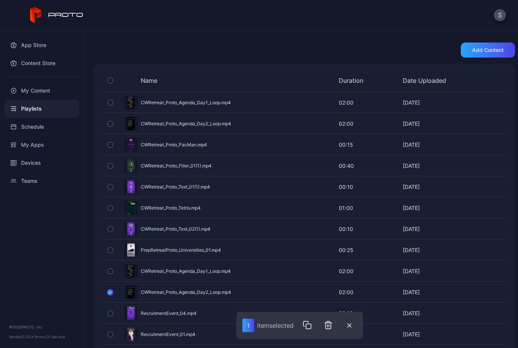
click at [111, 292] on icon "button" at bounding box center [110, 292] width 6 height 8
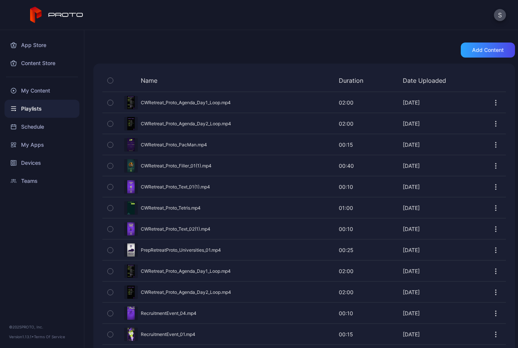
click at [165, 315] on div "Preview" at bounding box center [304, 314] width 404 height 20
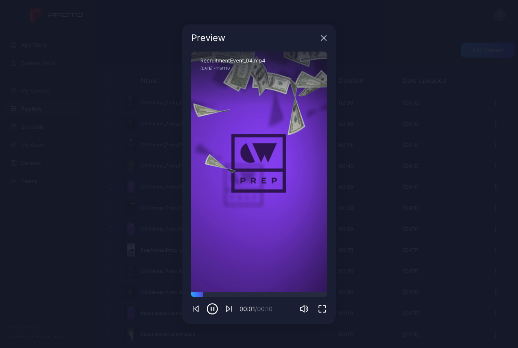
click at [325, 39] on icon "button" at bounding box center [324, 37] width 5 height 5
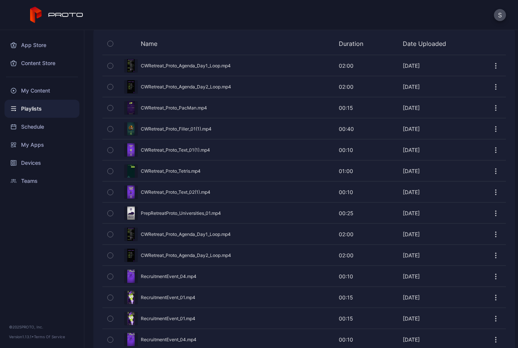
scroll to position [171, 0]
click at [160, 298] on div "Preview" at bounding box center [304, 297] width 404 height 20
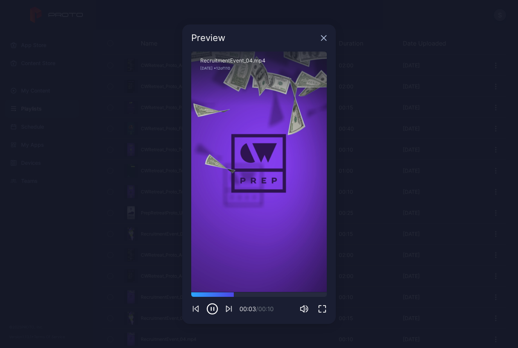
click at [325, 40] on icon "button" at bounding box center [324, 37] width 5 height 5
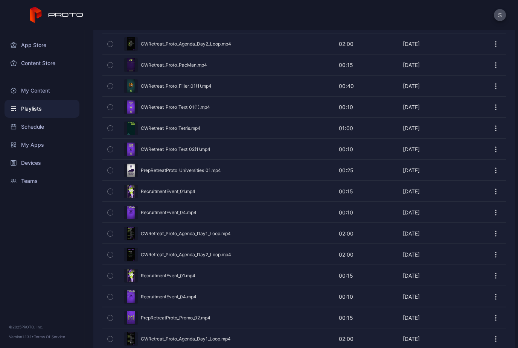
scroll to position [222, 0]
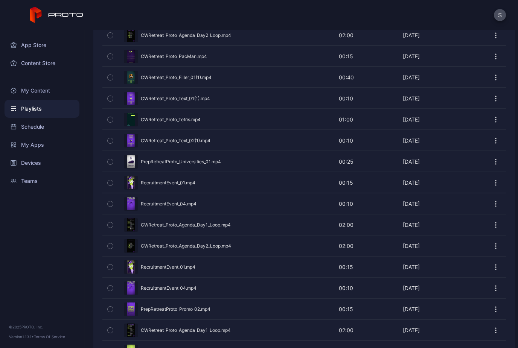
click at [111, 268] on icon "button" at bounding box center [110, 267] width 5 height 8
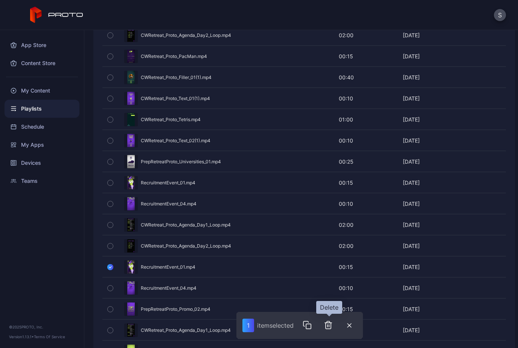
click at [327, 325] on icon "button" at bounding box center [328, 325] width 9 height 9
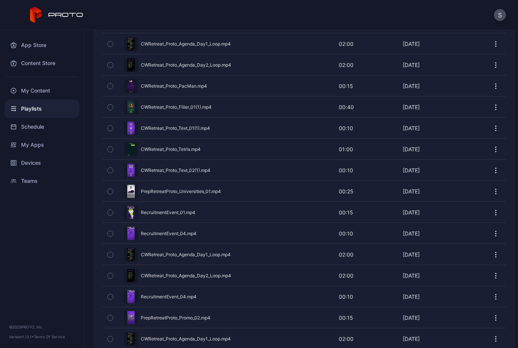
scroll to position [197, 0]
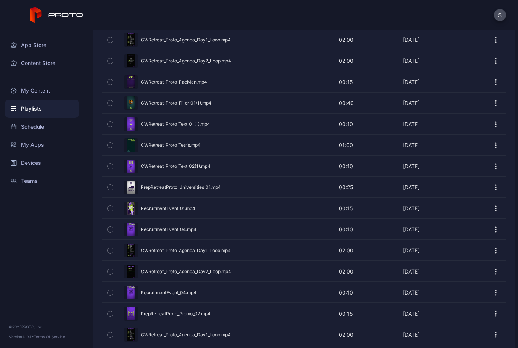
click at [181, 232] on div "Preview" at bounding box center [304, 230] width 404 height 20
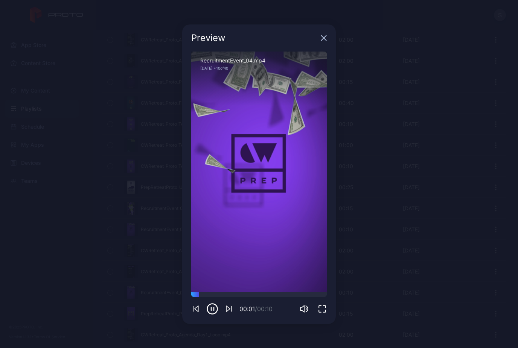
click at [322, 43] on div "Preview" at bounding box center [259, 37] width 154 height 27
click at [325, 38] on icon "button" at bounding box center [324, 37] width 5 height 5
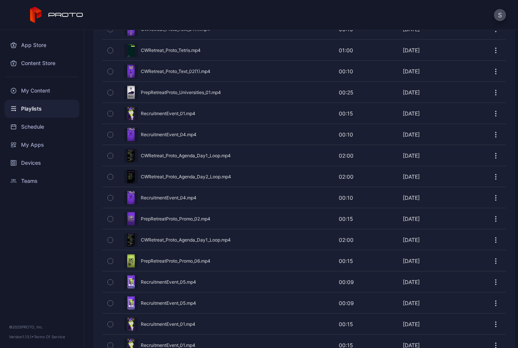
scroll to position [302, 0]
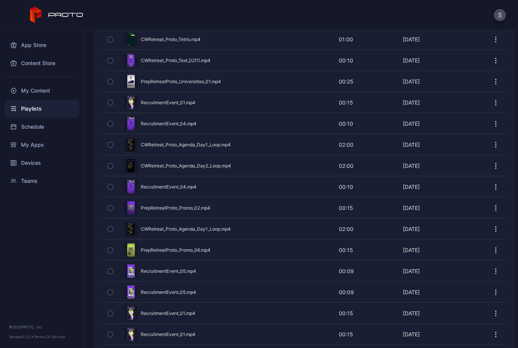
click at [110, 314] on icon "button" at bounding box center [110, 314] width 5 height 8
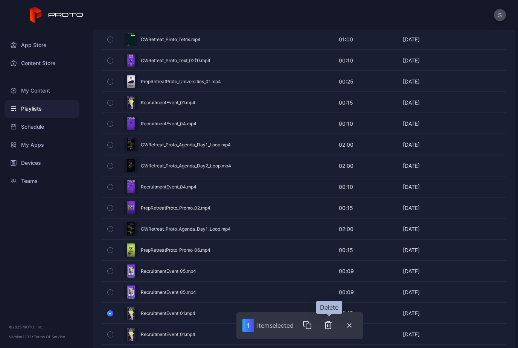
click at [329, 328] on icon "button" at bounding box center [328, 325] width 9 height 9
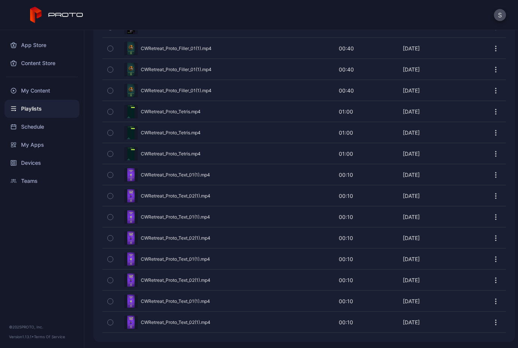
scroll to position [2170, 0]
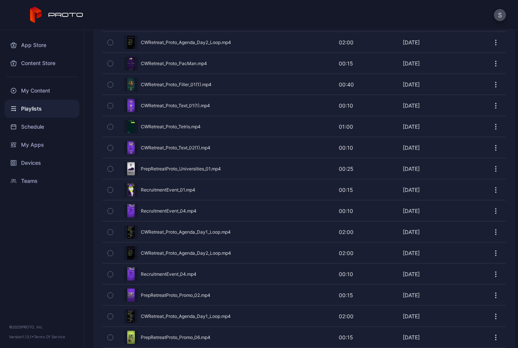
scroll to position [215, 0]
click at [159, 276] on div "Preview" at bounding box center [304, 274] width 404 height 20
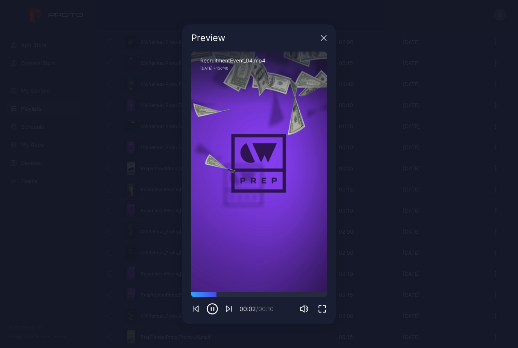
click at [323, 42] on div "Preview" at bounding box center [259, 37] width 154 height 27
click at [325, 39] on icon "button" at bounding box center [324, 37] width 5 height 5
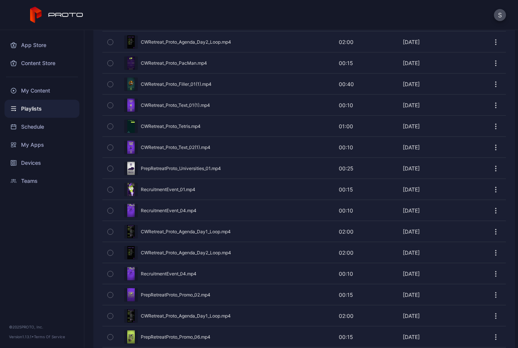
click at [111, 275] on icon "button" at bounding box center [110, 274] width 2 height 1
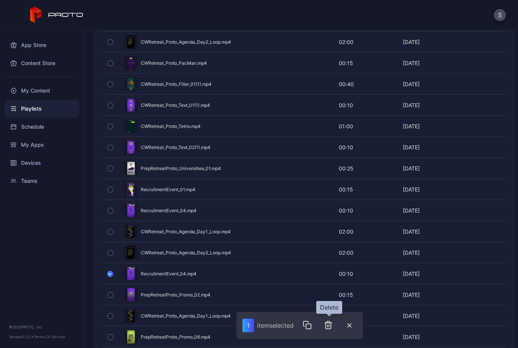
click at [328, 326] on icon "button" at bounding box center [328, 325] width 9 height 9
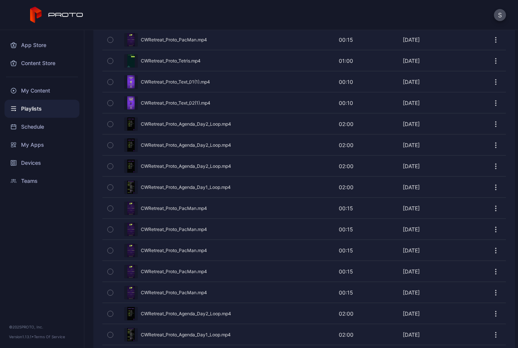
scroll to position [1833, 0]
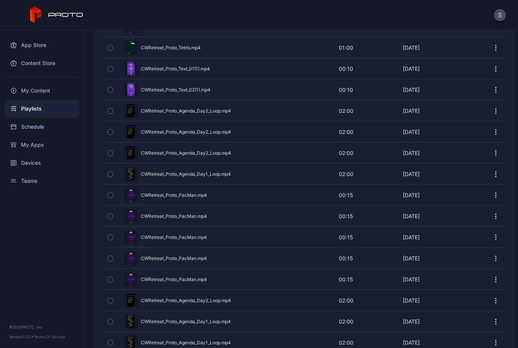
click at [110, 195] on icon "button" at bounding box center [110, 195] width 5 height 8
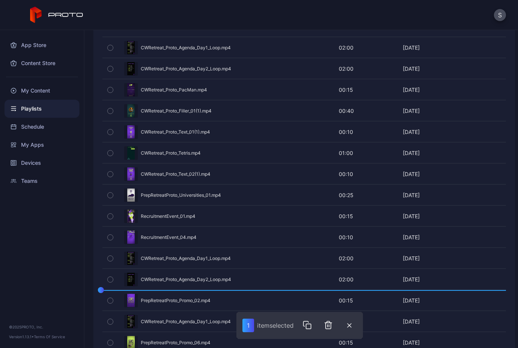
scroll to position [191, 0]
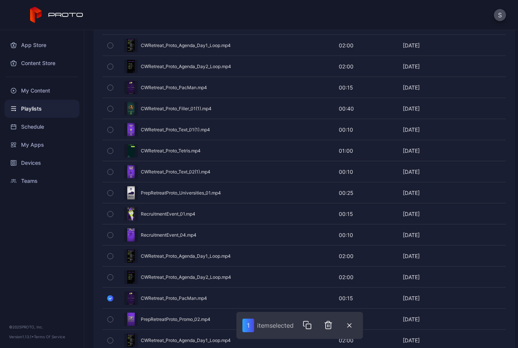
click at [111, 299] on icon "button" at bounding box center [110, 298] width 6 height 8
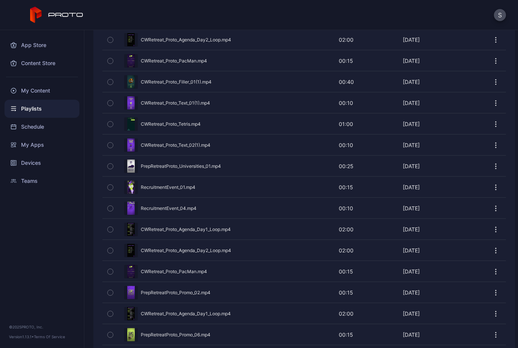
scroll to position [218, 0]
click at [141, 297] on div "Preview" at bounding box center [304, 292] width 404 height 20
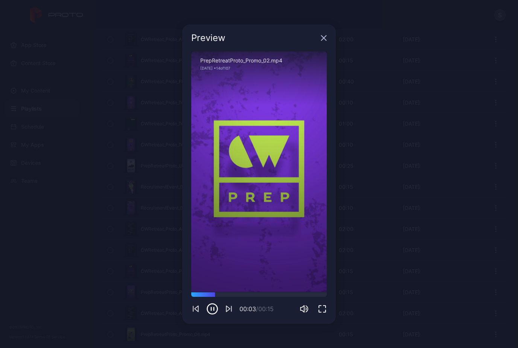
click at [326, 38] on icon "button" at bounding box center [324, 38] width 6 height 6
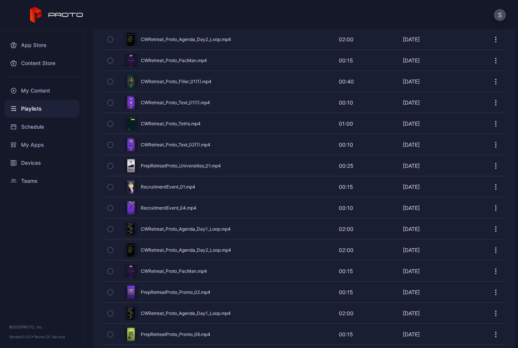
click at [149, 337] on div "Preview" at bounding box center [304, 335] width 404 height 20
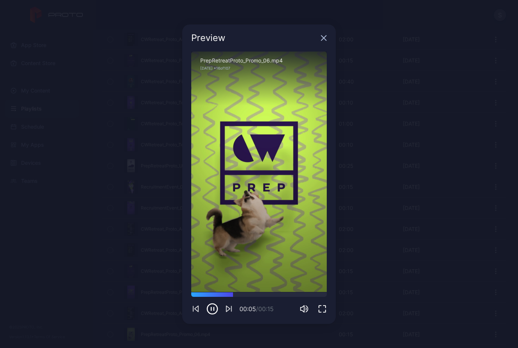
click at [326, 37] on icon "button" at bounding box center [324, 38] width 6 height 6
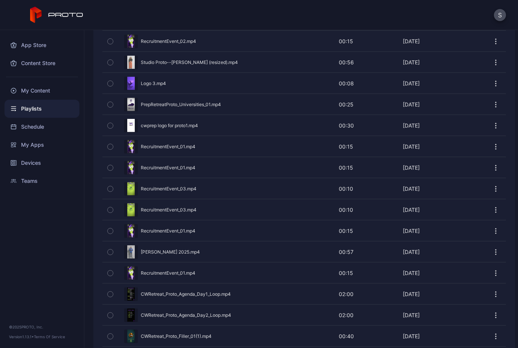
scroll to position [1515, 0]
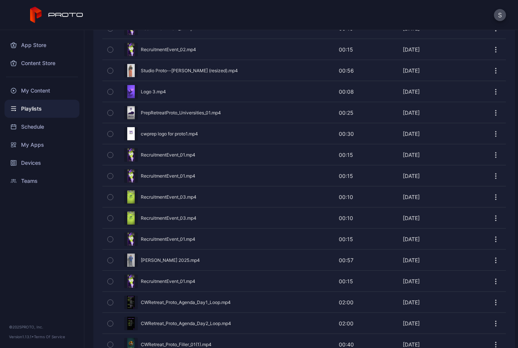
click at [111, 284] on icon "button" at bounding box center [110, 282] width 5 height 8
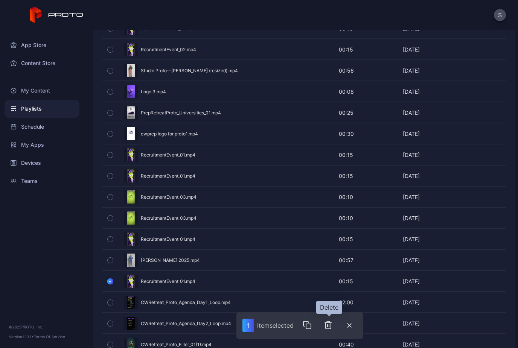
click at [329, 327] on icon "button" at bounding box center [329, 326] width 0 height 2
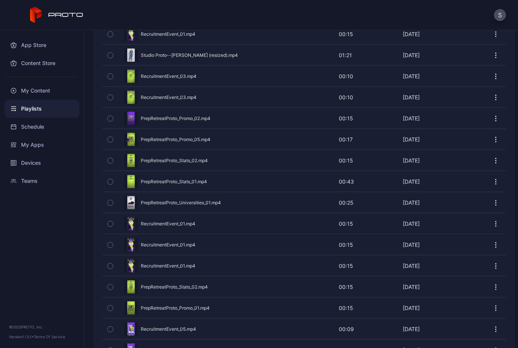
scroll to position [633, 0]
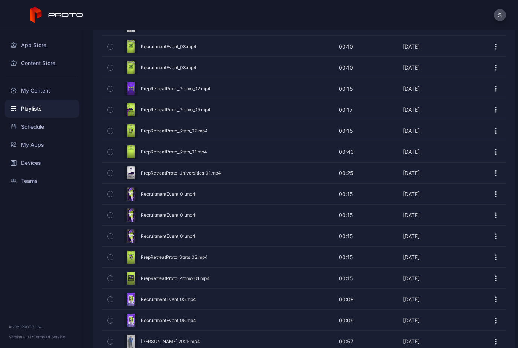
click at [108, 238] on icon "button" at bounding box center [110, 236] width 5 height 8
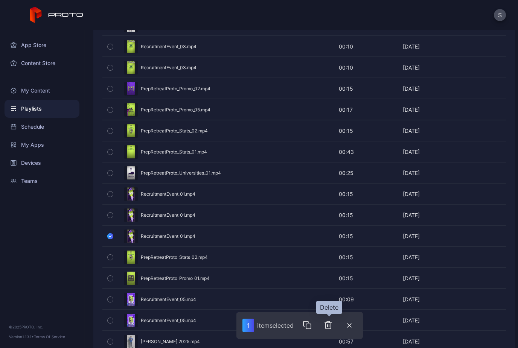
click at [330, 328] on icon "button" at bounding box center [328, 325] width 9 height 9
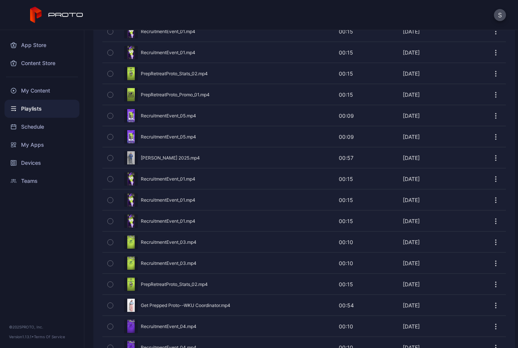
scroll to position [793, 0]
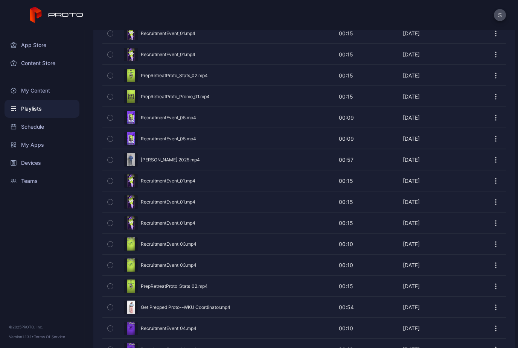
click at [111, 162] on icon "button" at bounding box center [110, 160] width 5 height 8
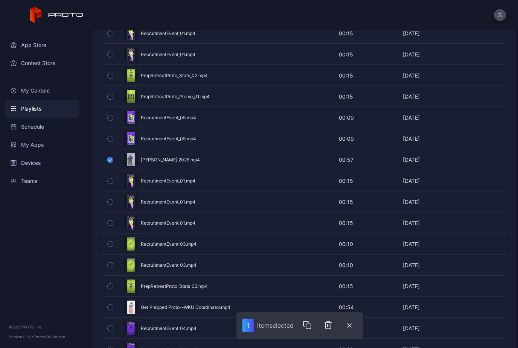
drag, startPoint x: 170, startPoint y: 162, endPoint x: 185, endPoint y: 155, distance: 16.7
click at [186, 157] on div "Preview" at bounding box center [304, 160] width 404 height 20
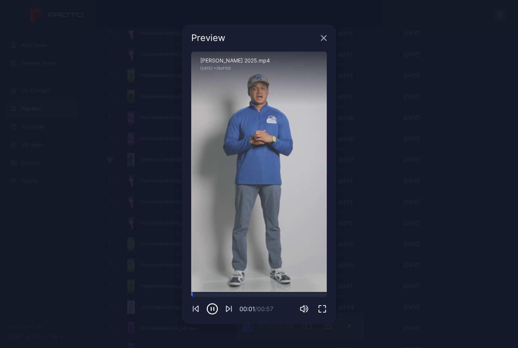
click at [325, 35] on icon "button" at bounding box center [324, 38] width 6 height 6
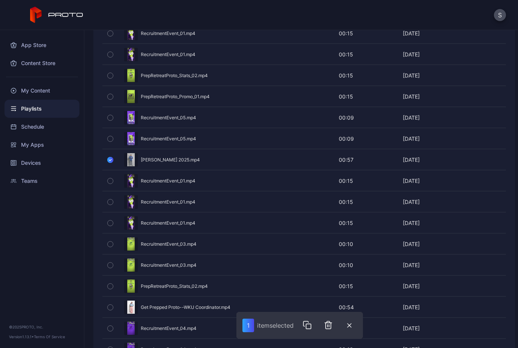
drag, startPoint x: 197, startPoint y: 155, endPoint x: 202, endPoint y: 156, distance: 5.8
click at [202, 157] on div "Preview" at bounding box center [304, 160] width 404 height 20
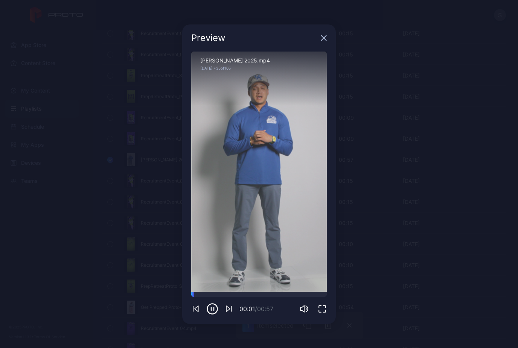
click at [324, 40] on icon "button" at bounding box center [324, 38] width 6 height 6
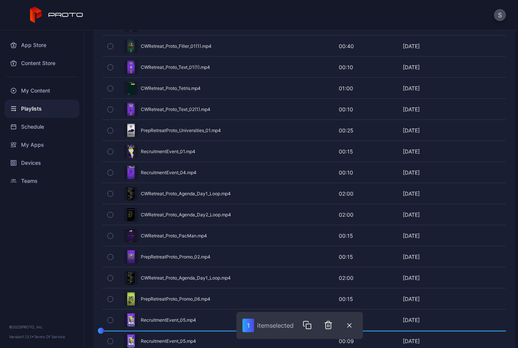
scroll to position [281, 0]
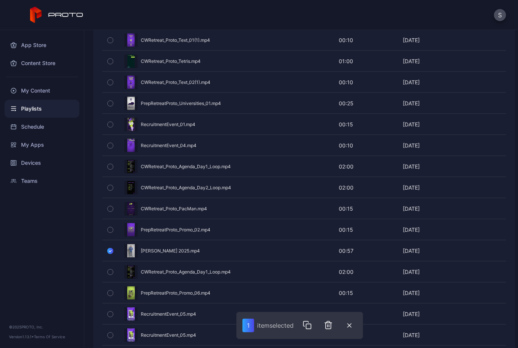
click at [108, 252] on icon "button" at bounding box center [110, 251] width 6 height 8
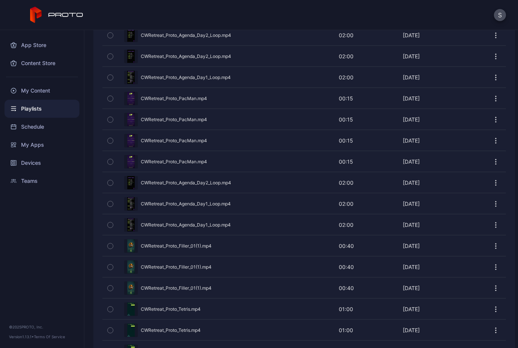
scroll to position [1909, 0]
click at [111, 185] on icon "button" at bounding box center [110, 183] width 5 height 8
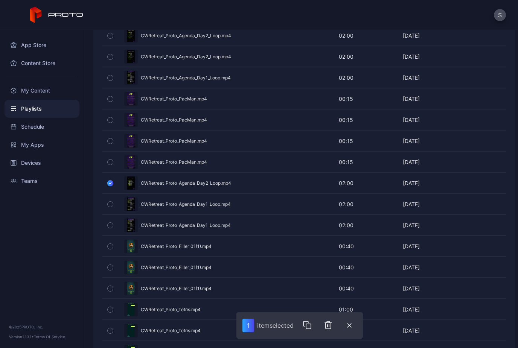
drag, startPoint x: 180, startPoint y: 185, endPoint x: 194, endPoint y: 184, distance: 14.4
click at [194, 184] on div "Preview" at bounding box center [304, 183] width 404 height 20
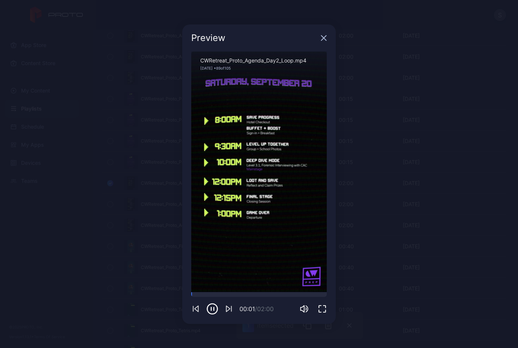
click at [325, 38] on icon "button" at bounding box center [324, 38] width 6 height 6
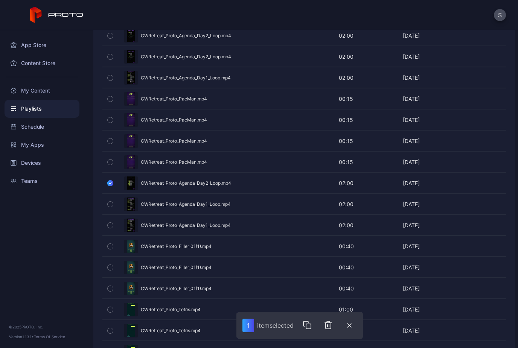
drag, startPoint x: 209, startPoint y: 183, endPoint x: 215, endPoint y: 185, distance: 6.8
click at [215, 187] on div "Preview" at bounding box center [304, 183] width 404 height 20
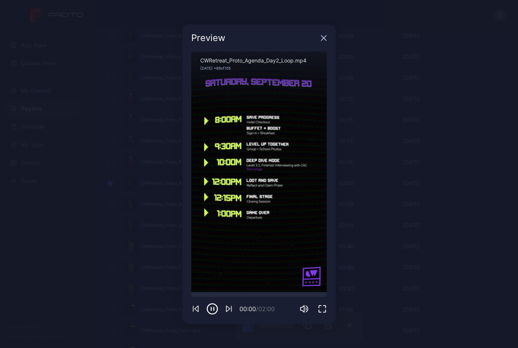
click at [323, 40] on icon "button" at bounding box center [324, 37] width 5 height 5
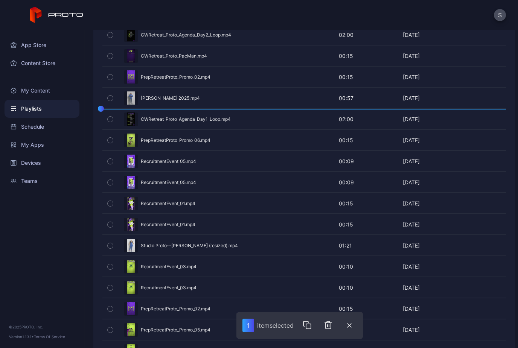
scroll to position [433, 0]
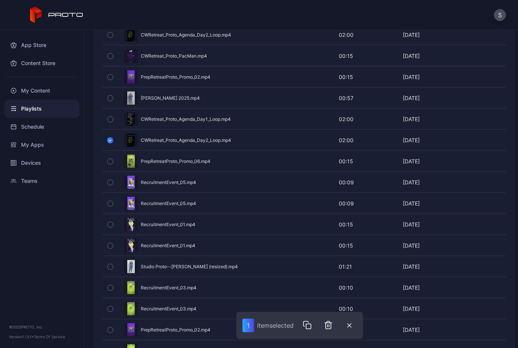
click at [110, 224] on icon "button" at bounding box center [110, 225] width 5 height 8
click at [333, 327] on icon "button" at bounding box center [330, 326] width 5 height 8
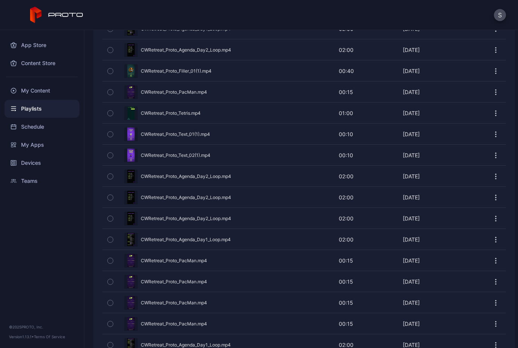
scroll to position [1724, 0]
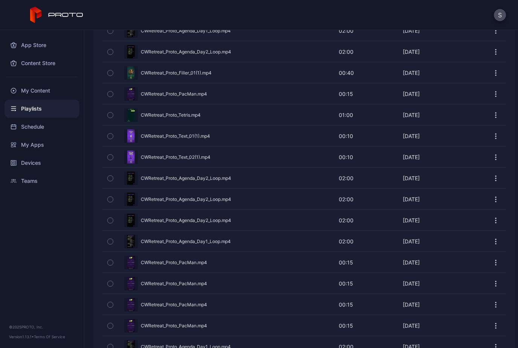
click at [110, 180] on icon "button" at bounding box center [110, 178] width 5 height 8
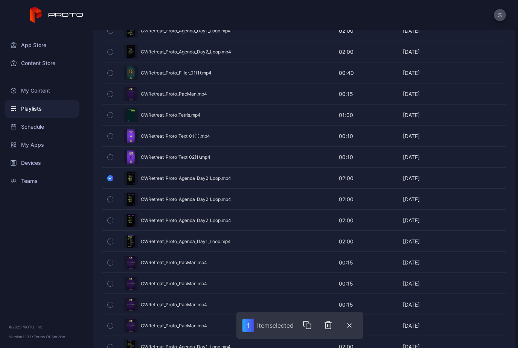
drag, startPoint x: 159, startPoint y: 180, endPoint x: 200, endPoint y: 178, distance: 41.1
click at [200, 178] on div "Preview" at bounding box center [304, 178] width 404 height 20
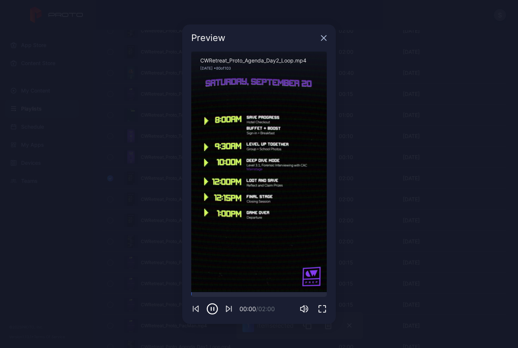
click at [324, 39] on icon "button" at bounding box center [324, 37] width 5 height 5
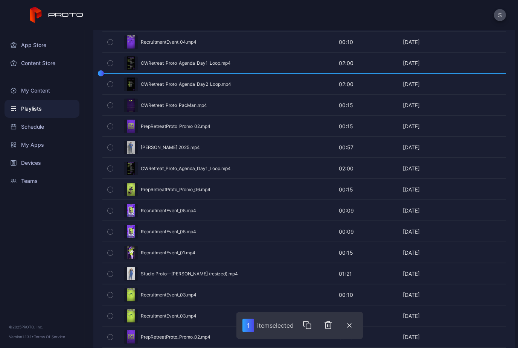
scroll to position [371, 0]
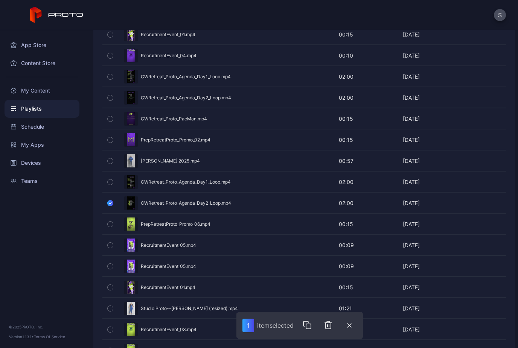
click at [109, 206] on icon "button" at bounding box center [110, 203] width 6 height 8
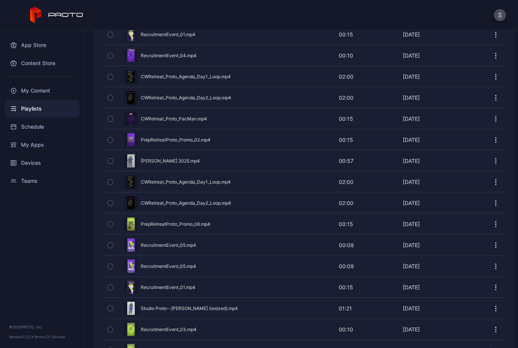
click at [110, 182] on icon "button" at bounding box center [110, 182] width 5 height 8
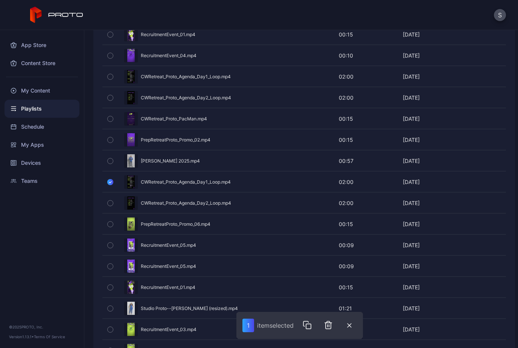
click at [108, 205] on icon "button" at bounding box center [110, 203] width 5 height 8
click at [313, 327] on icon "button" at bounding box center [309, 325] width 9 height 9
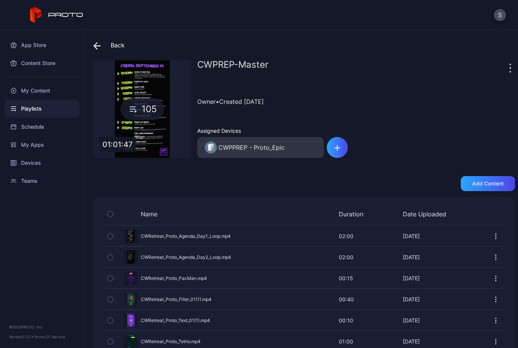
click at [259, 267] on div "Preview" at bounding box center [304, 257] width 404 height 20
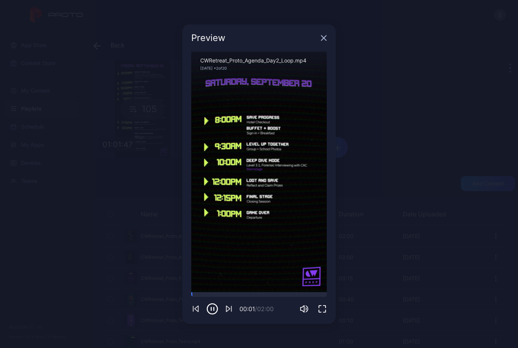
click at [326, 40] on icon "button" at bounding box center [324, 37] width 5 height 5
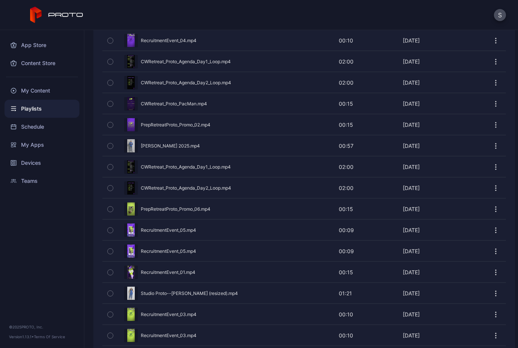
scroll to position [386, 0]
click at [169, 293] on div "Preview" at bounding box center [304, 293] width 404 height 20
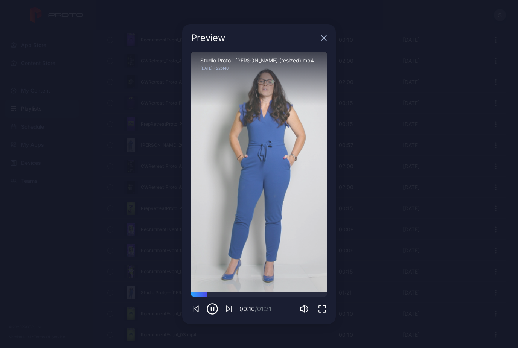
click at [325, 38] on icon "button" at bounding box center [324, 38] width 6 height 6
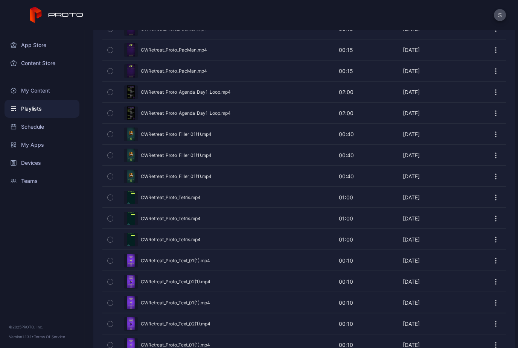
scroll to position [1983, 0]
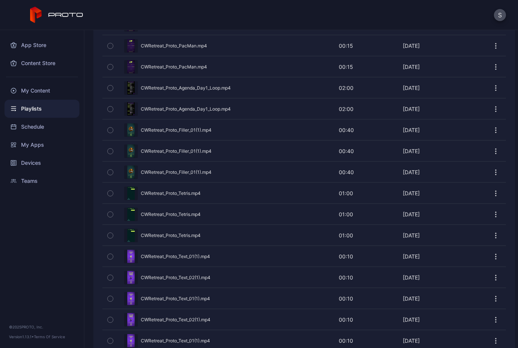
click at [110, 257] on icon "button" at bounding box center [110, 256] width 2 height 1
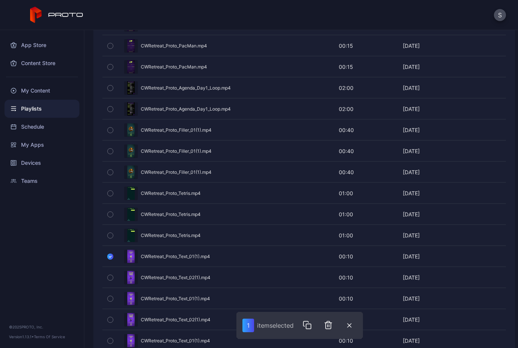
click at [111, 281] on icon "button" at bounding box center [110, 278] width 5 height 8
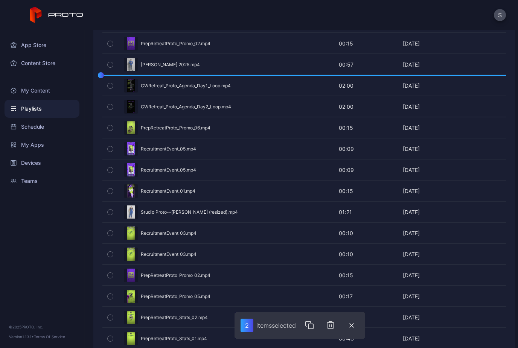
scroll to position [467, 0]
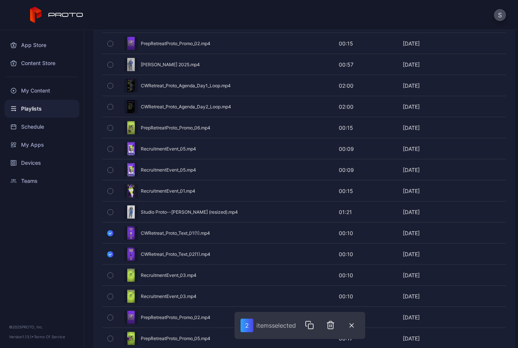
click at [107, 255] on button "button" at bounding box center [110, 254] width 16 height 20
click at [108, 235] on icon "button" at bounding box center [110, 233] width 6 height 8
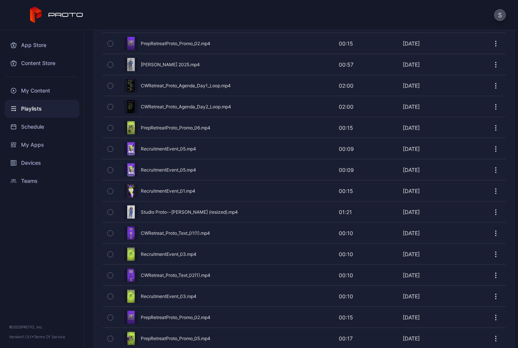
click at [128, 232] on div "Preview" at bounding box center [304, 233] width 404 height 20
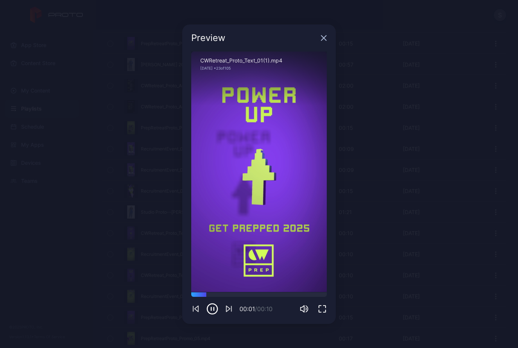
click at [328, 39] on div "Preview" at bounding box center [259, 37] width 154 height 27
click at [325, 37] on icon "button" at bounding box center [324, 37] width 5 height 5
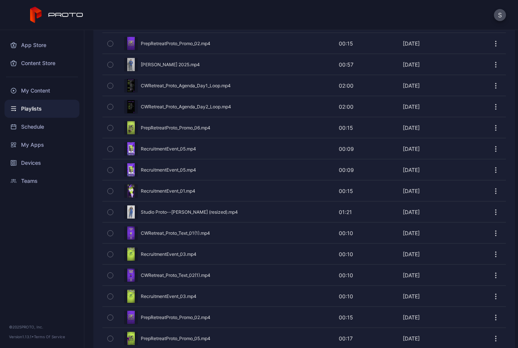
click at [151, 253] on div "Preview" at bounding box center [304, 254] width 404 height 20
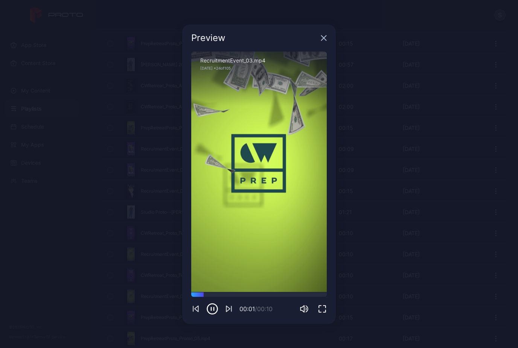
click at [326, 37] on icon "button" at bounding box center [324, 38] width 6 height 6
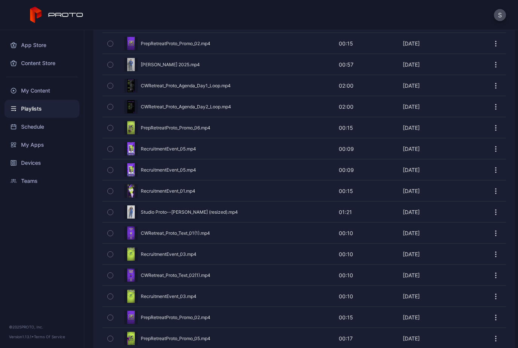
click at [155, 280] on div "Preview" at bounding box center [304, 275] width 404 height 20
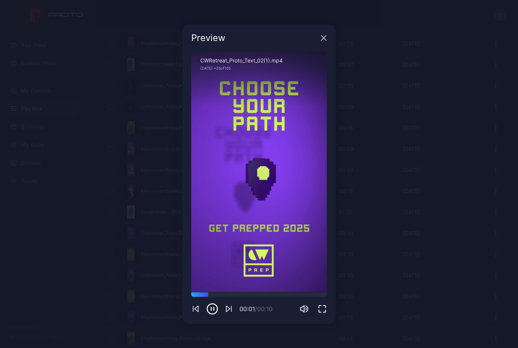
click at [325, 39] on icon "button" at bounding box center [324, 37] width 5 height 5
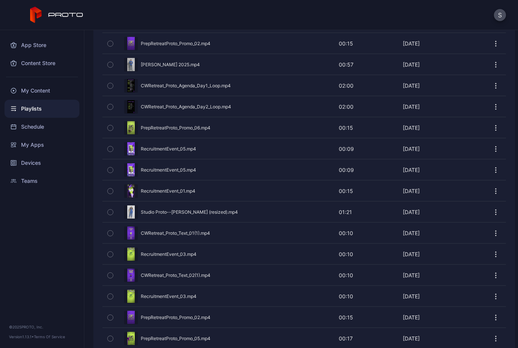
click at [161, 321] on div "Preview" at bounding box center [304, 318] width 404 height 20
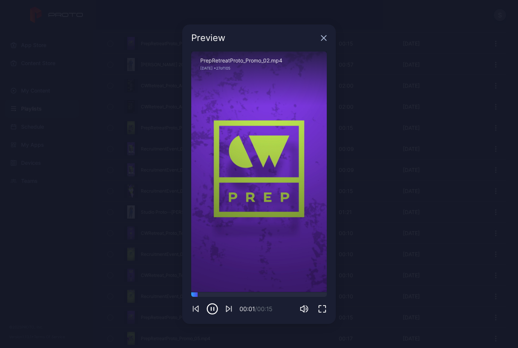
click at [323, 37] on icon "button" at bounding box center [324, 37] width 5 height 5
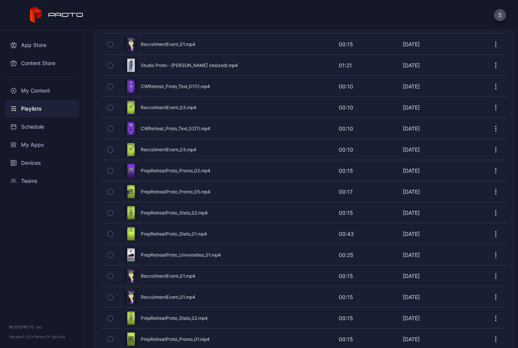
scroll to position [614, 0]
click at [110, 277] on icon "button" at bounding box center [110, 276] width 5 height 8
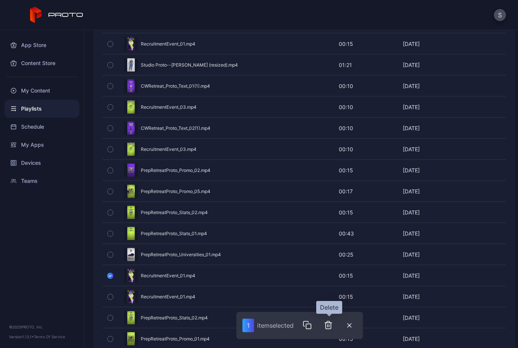
click at [331, 328] on icon "button" at bounding box center [328, 326] width 5 height 8
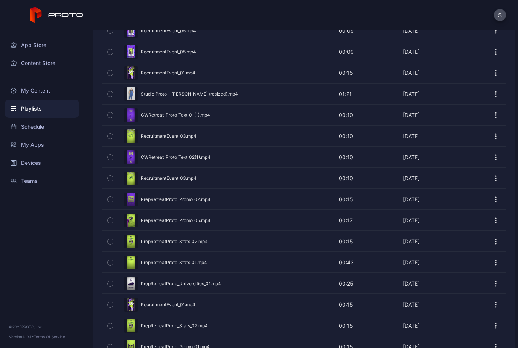
scroll to position [586, 0]
drag, startPoint x: 157, startPoint y: 287, endPoint x: 170, endPoint y: 281, distance: 14.0
click at [170, 281] on div "Preview" at bounding box center [304, 283] width 404 height 20
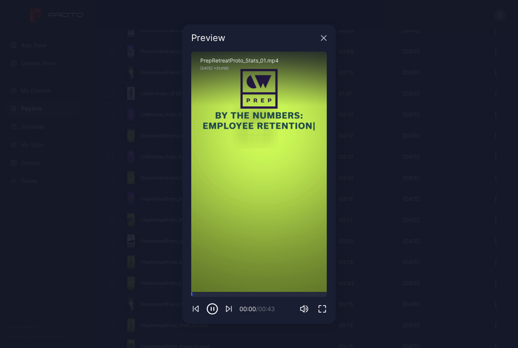
click at [326, 37] on icon "button" at bounding box center [324, 38] width 6 height 6
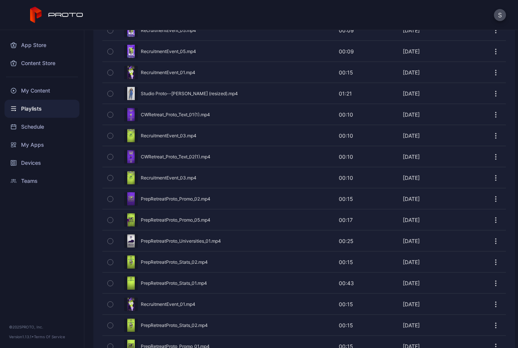
drag, startPoint x: 175, startPoint y: 282, endPoint x: 176, endPoint y: 256, distance: 26.0
click at [176, 256] on div "Preview CWRetreat_Proto_Agenda_Day1_Loop.mp4 02:00 02:00 Sep 17, 2025 Preview C…" at bounding box center [304, 272] width 404 height 1265
click at [177, 287] on div "Preview" at bounding box center [304, 283] width 404 height 20
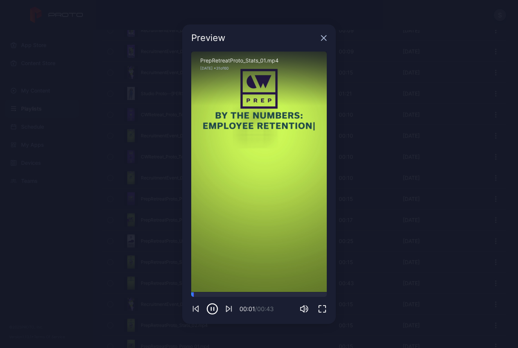
click at [320, 36] on div "Preview" at bounding box center [259, 37] width 154 height 27
click at [322, 38] on icon "button" at bounding box center [324, 38] width 6 height 6
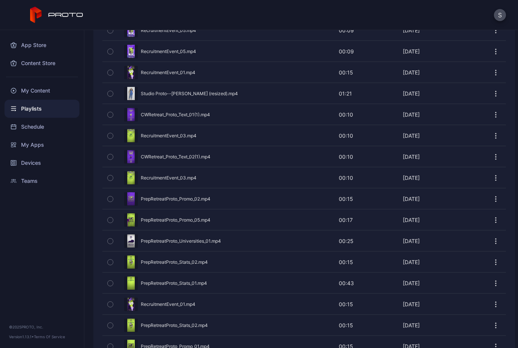
click at [108, 285] on icon "button" at bounding box center [110, 283] width 5 height 8
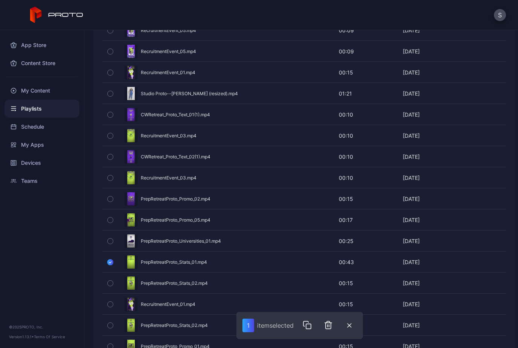
click at [110, 262] on icon "button" at bounding box center [110, 262] width 6 height 8
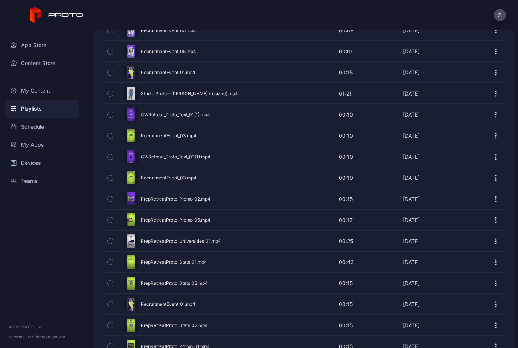
click at [110, 305] on icon "button" at bounding box center [110, 304] width 5 height 8
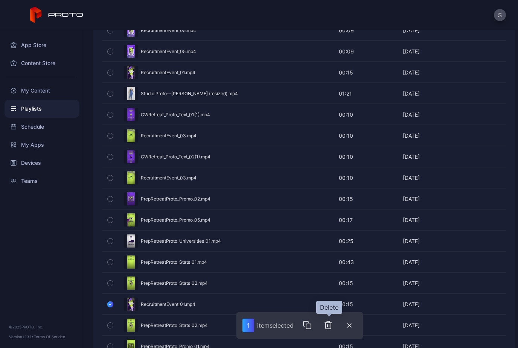
click at [331, 322] on icon "button" at bounding box center [328, 325] width 9 height 9
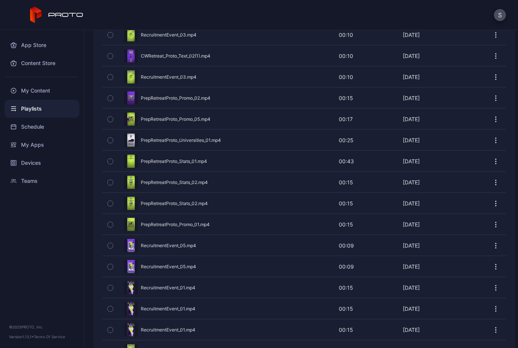
scroll to position [687, 0]
click at [111, 291] on icon "button" at bounding box center [110, 287] width 5 height 8
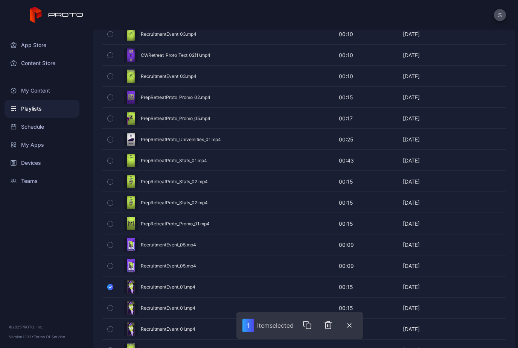
click at [111, 310] on icon "button" at bounding box center [110, 308] width 5 height 8
click at [330, 326] on icon "button" at bounding box center [330, 326] width 0 height 2
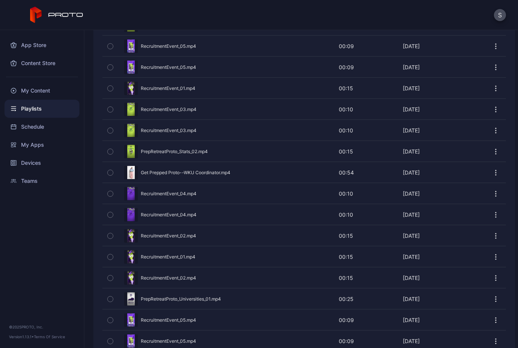
scroll to position [889, 0]
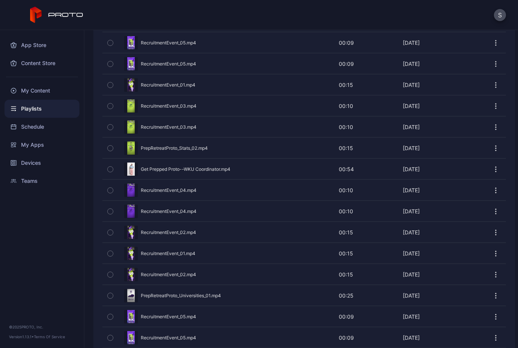
click at [108, 255] on icon "button" at bounding box center [110, 254] width 5 height 8
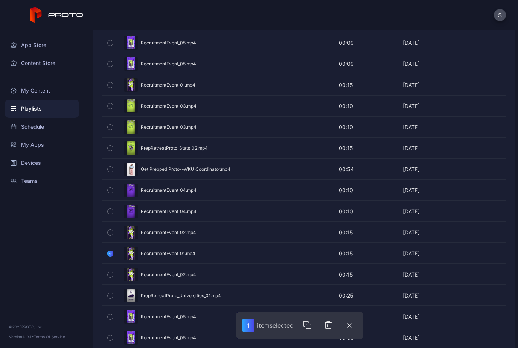
click at [110, 277] on icon "button" at bounding box center [110, 275] width 5 height 8
click at [330, 327] on icon "button" at bounding box center [330, 326] width 0 height 2
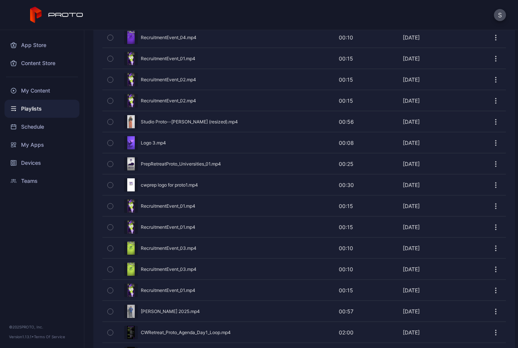
scroll to position [1367, 0]
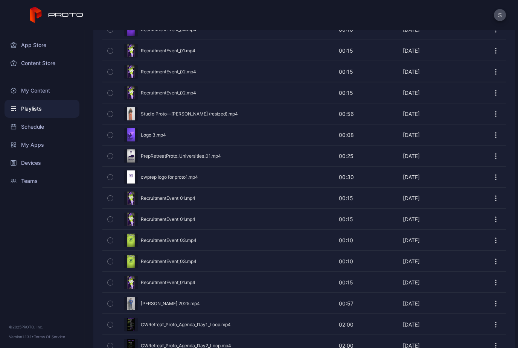
click at [111, 220] on icon "button" at bounding box center [110, 219] width 5 height 8
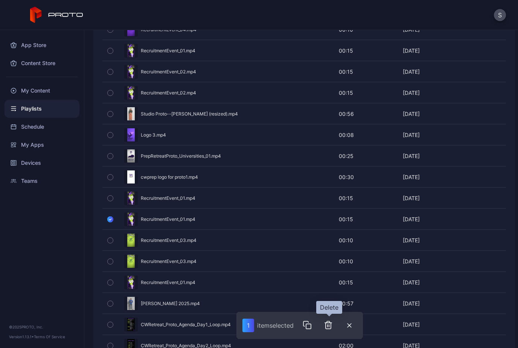
click at [329, 324] on icon "button" at bounding box center [328, 325] width 9 height 9
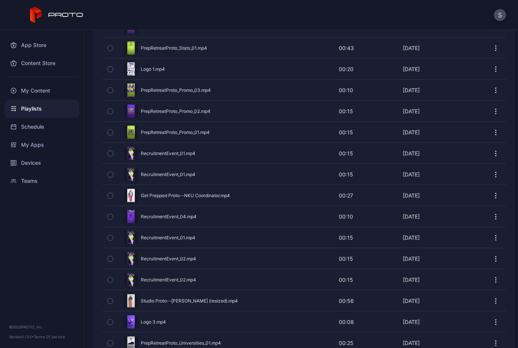
scroll to position [1175, 0]
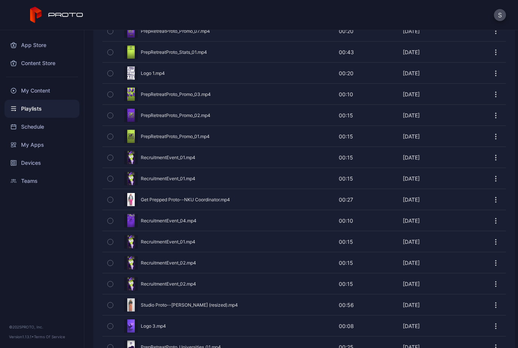
click at [110, 263] on icon "button" at bounding box center [110, 263] width 5 height 8
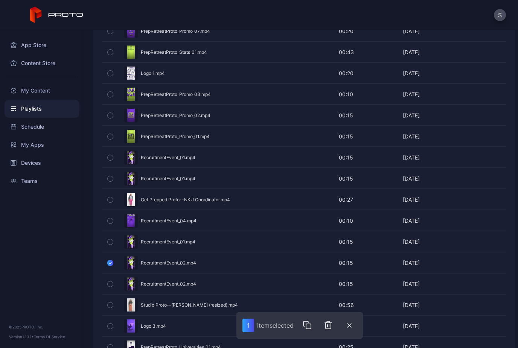
click at [110, 285] on icon "button" at bounding box center [110, 284] width 5 height 8
click at [110, 158] on icon "button" at bounding box center [110, 157] width 2 height 1
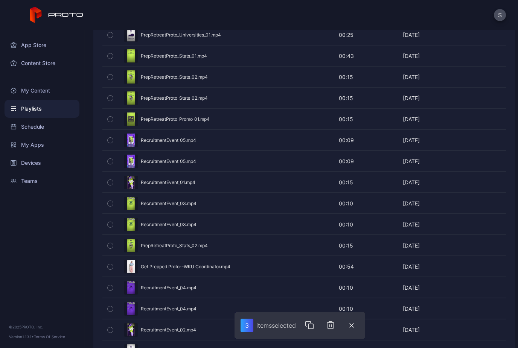
scroll to position [792, 0]
click at [331, 325] on icon "button" at bounding box center [330, 325] width 9 height 9
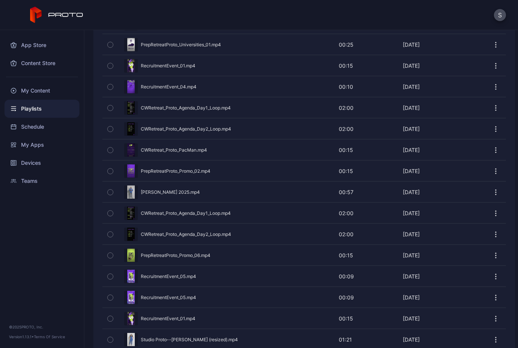
scroll to position [339, 0]
click at [110, 320] on icon "button" at bounding box center [110, 319] width 5 height 8
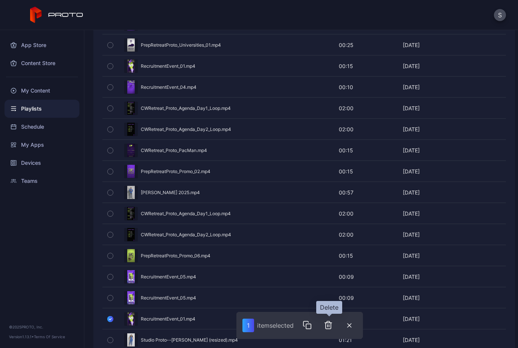
click at [331, 328] on icon "button" at bounding box center [328, 325] width 9 height 9
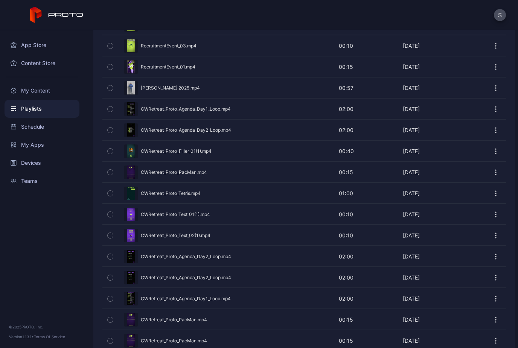
scroll to position [1478, 0]
drag, startPoint x: 153, startPoint y: 296, endPoint x: 177, endPoint y: 297, distance: 23.8
click at [177, 297] on div "Preview" at bounding box center [304, 298] width 404 height 20
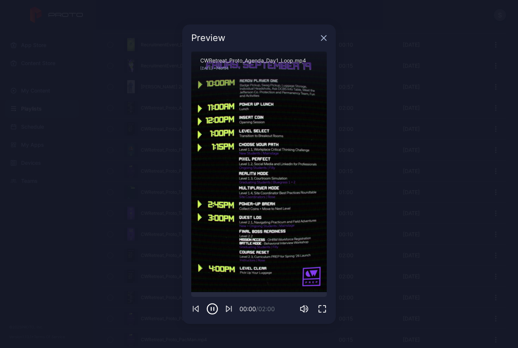
click at [325, 38] on icon "button" at bounding box center [324, 37] width 5 height 5
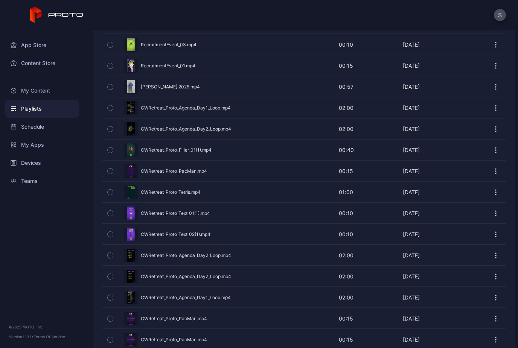
click at [109, 299] on icon "button" at bounding box center [110, 298] width 5 height 8
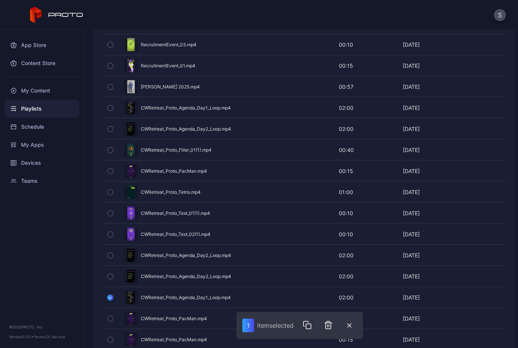
click at [199, 295] on div "Preview" at bounding box center [304, 298] width 404 height 20
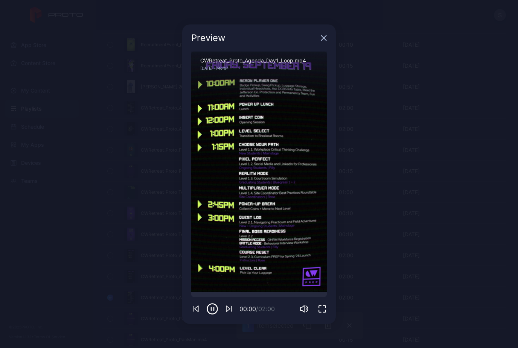
click at [326, 39] on icon "button" at bounding box center [324, 38] width 6 height 6
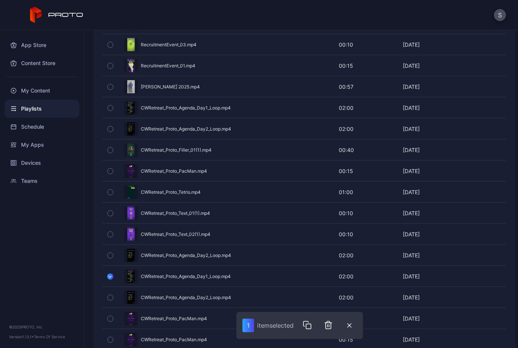
click at [112, 299] on icon "button" at bounding box center [110, 298] width 5 height 8
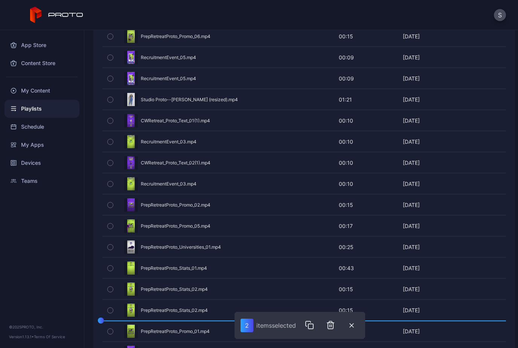
scroll to position [572, 0]
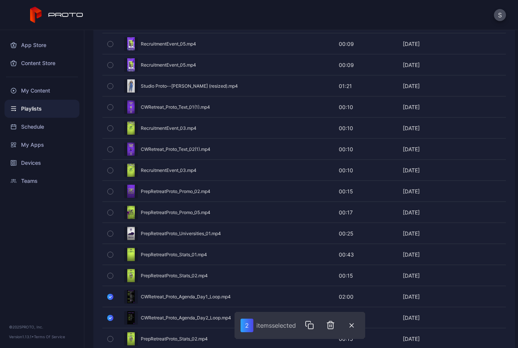
click at [109, 297] on icon "button" at bounding box center [110, 297] width 6 height 8
click at [108, 319] on icon "button" at bounding box center [110, 318] width 6 height 8
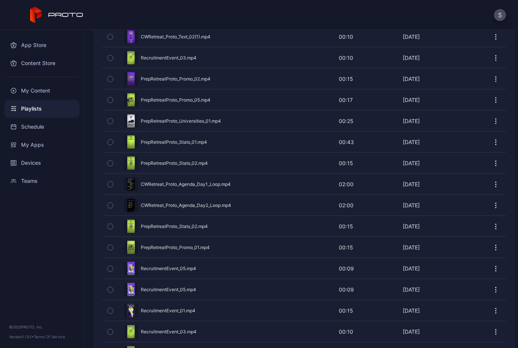
scroll to position [690, 0]
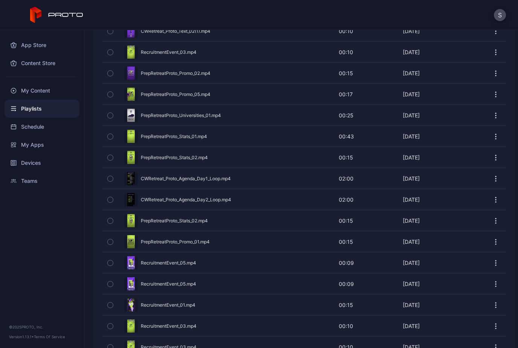
click at [110, 221] on icon "button" at bounding box center [110, 221] width 2 height 1
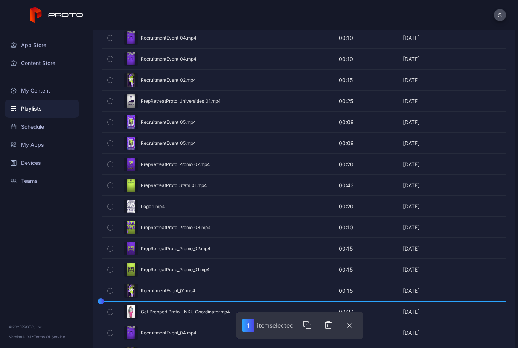
scroll to position [1068, 0]
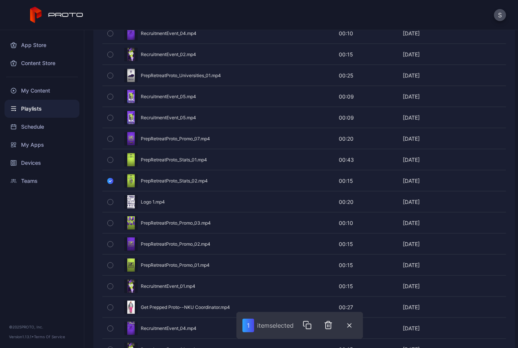
click at [107, 182] on button "button" at bounding box center [110, 181] width 16 height 20
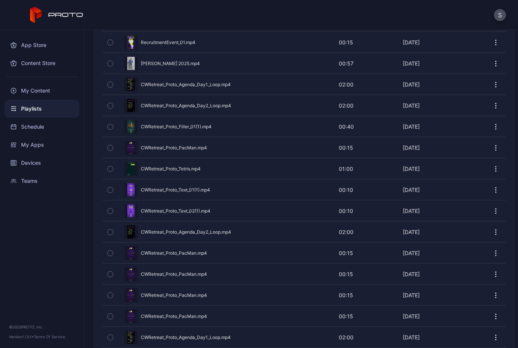
scroll to position [1571, 0]
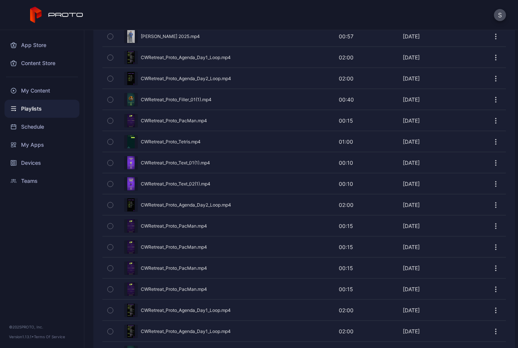
click at [110, 311] on icon "button" at bounding box center [110, 310] width 2 height 1
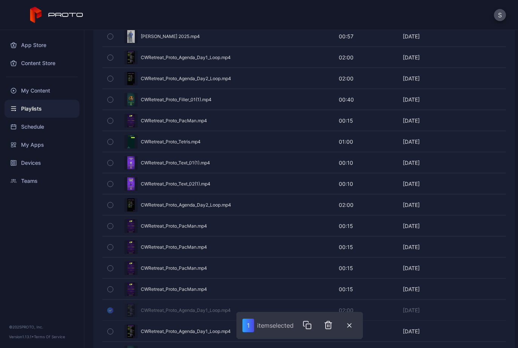
scroll to position [1580, 0]
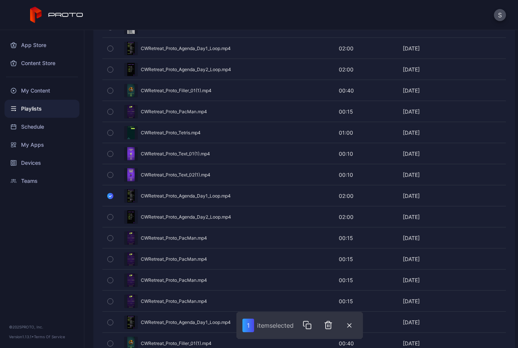
click at [110, 195] on icon "button" at bounding box center [110, 196] width 6 height 8
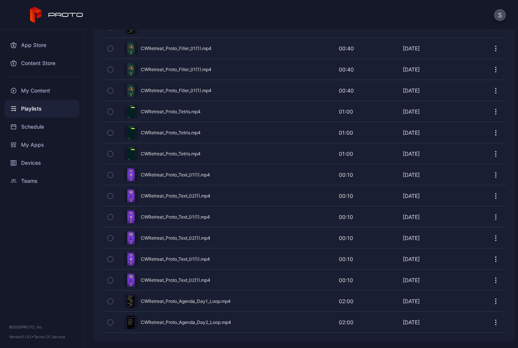
scroll to position [1875, 0]
click at [109, 323] on icon "button" at bounding box center [110, 323] width 5 height 8
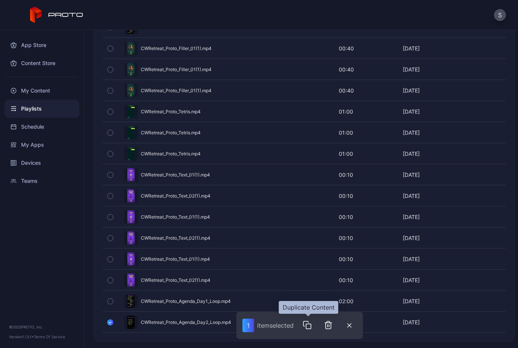
click at [313, 328] on button "button" at bounding box center [307, 325] width 15 height 15
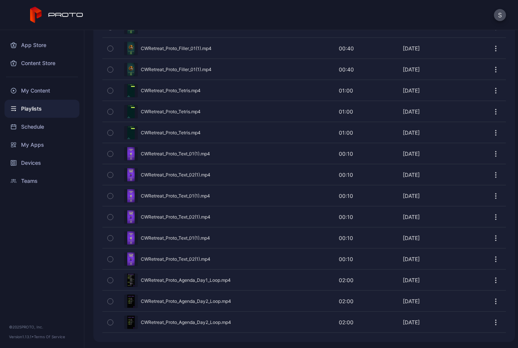
scroll to position [1896, 0]
drag, startPoint x: 217, startPoint y: 90, endPoint x: 225, endPoint y: 93, distance: 9.1
click at [226, 93] on div "Preview" at bounding box center [304, 91] width 404 height 20
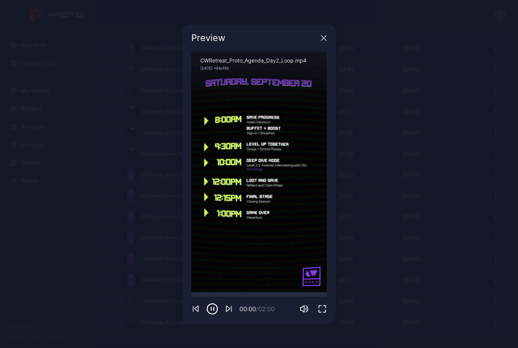
click at [324, 38] on icon "button" at bounding box center [324, 37] width 5 height 5
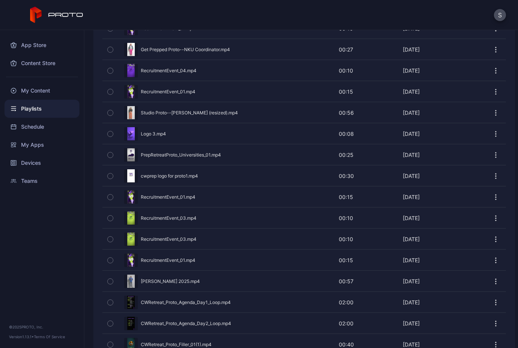
scroll to position [1324, 0]
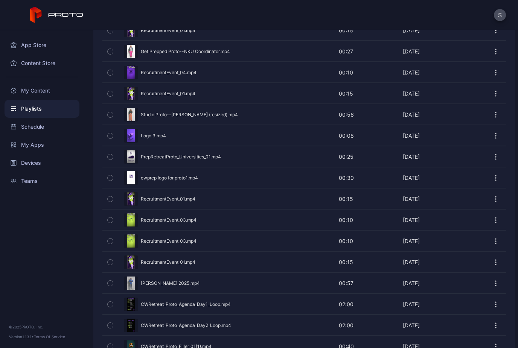
click at [111, 116] on icon "button" at bounding box center [110, 115] width 5 height 8
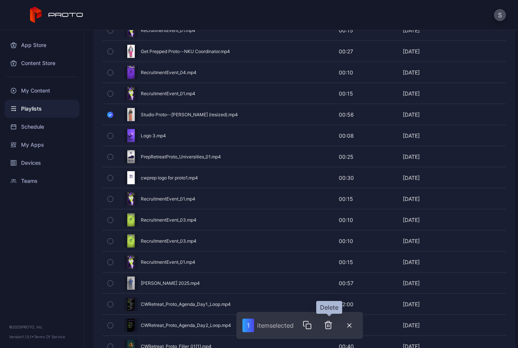
click at [333, 327] on icon "button" at bounding box center [328, 325] width 9 height 9
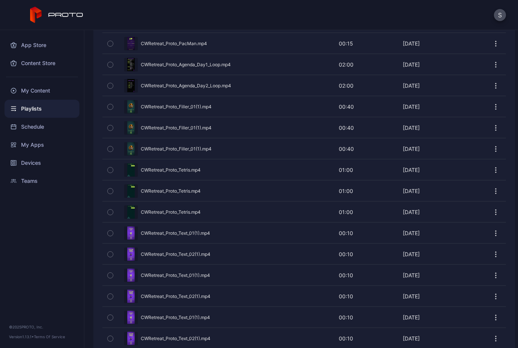
scroll to position [1801, 0]
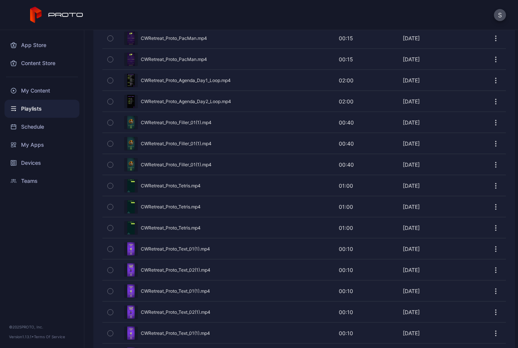
click at [110, 125] on icon "button" at bounding box center [110, 123] width 5 height 8
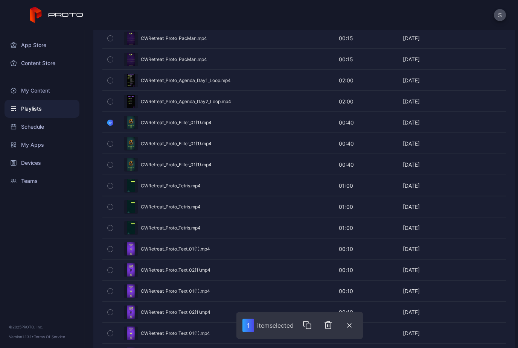
click at [110, 188] on icon "button" at bounding box center [110, 186] width 5 height 8
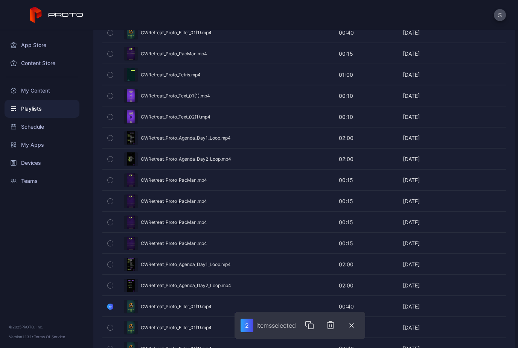
scroll to position [1615, 0]
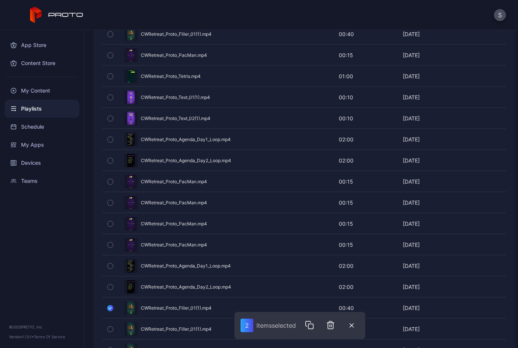
click at [110, 182] on icon "button" at bounding box center [110, 182] width 2 height 1
drag, startPoint x: 181, startPoint y: 181, endPoint x: 209, endPoint y: 181, distance: 28.2
click at [209, 181] on div "Preview" at bounding box center [304, 182] width 404 height 20
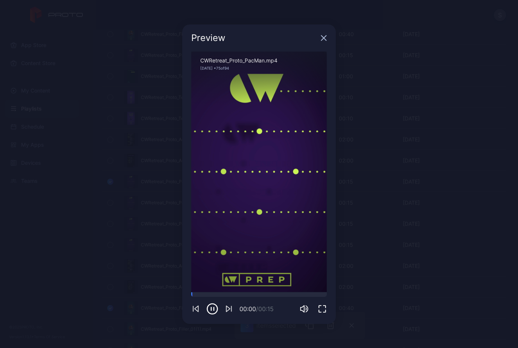
click at [323, 39] on icon "button" at bounding box center [324, 37] width 5 height 5
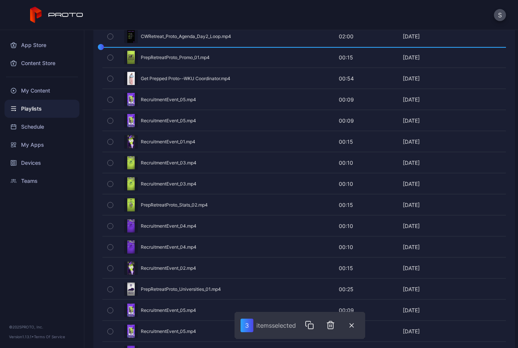
scroll to position [827, 0]
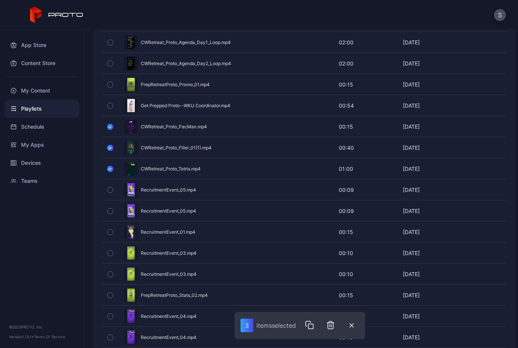
click at [108, 128] on icon "button" at bounding box center [110, 127] width 6 height 8
click at [110, 150] on icon "button" at bounding box center [110, 148] width 6 height 8
click at [110, 170] on icon "button" at bounding box center [110, 169] width 6 height 8
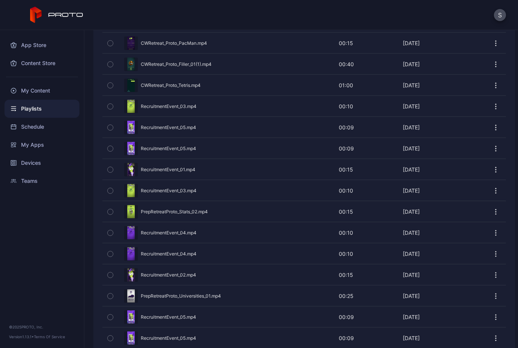
scroll to position [911, 0]
drag, startPoint x: 175, startPoint y: 210, endPoint x: 187, endPoint y: 192, distance: 21.3
click at [187, 192] on div "Preview CWRetreat_Proto_Agenda_Day1_Loop.mp4 02:00 02:00 [DATE] Preview CWRetre…" at bounding box center [304, 306] width 404 height 1982
click at [110, 276] on icon "button" at bounding box center [110, 274] width 5 height 8
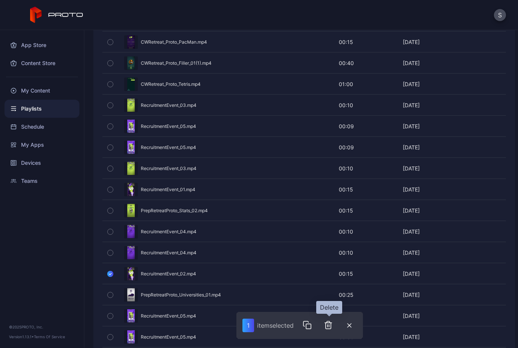
click at [330, 323] on icon "button" at bounding box center [328, 326] width 5 height 8
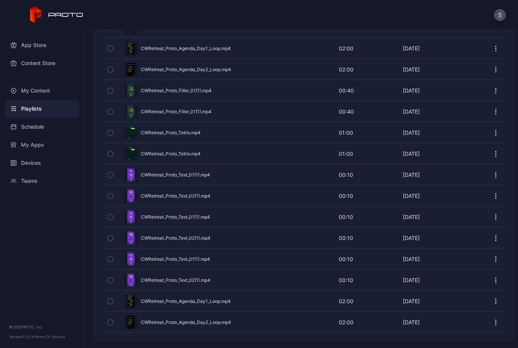
scroll to position [1854, 0]
click at [110, 219] on icon "button" at bounding box center [110, 217] width 5 height 8
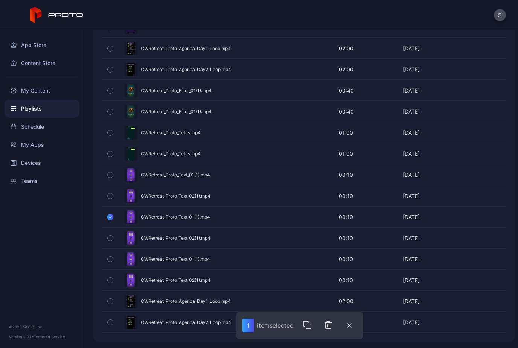
click at [110, 238] on icon "button" at bounding box center [110, 238] width 5 height 8
drag, startPoint x: 207, startPoint y: 221, endPoint x: 210, endPoint y: 205, distance: 16.8
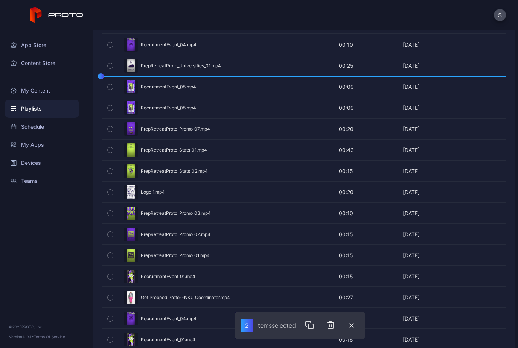
scroll to position [1120, 0]
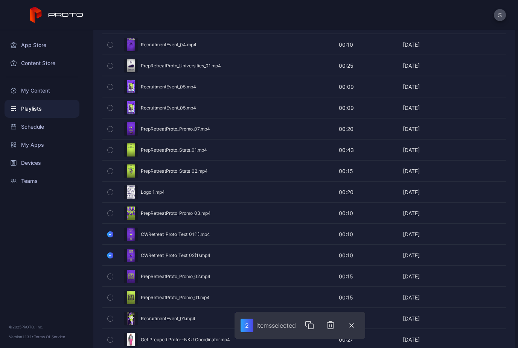
click at [111, 254] on icon "button" at bounding box center [110, 256] width 6 height 8
click at [111, 233] on icon "button" at bounding box center [110, 234] width 6 height 8
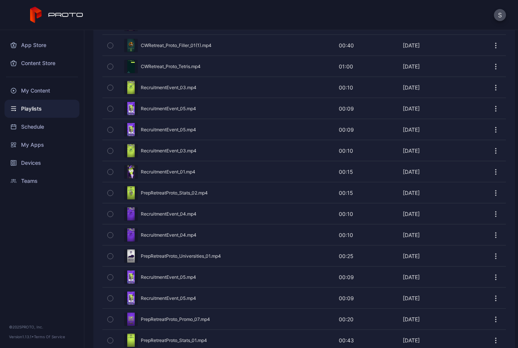
scroll to position [931, 0]
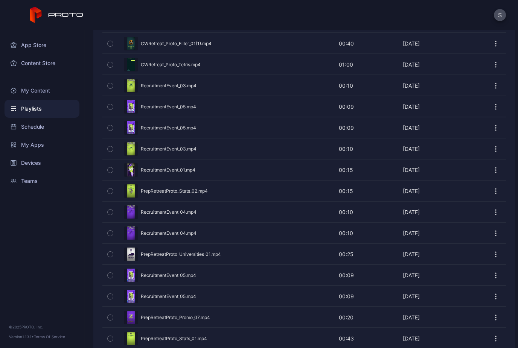
click at [165, 212] on div "Preview" at bounding box center [304, 212] width 404 height 20
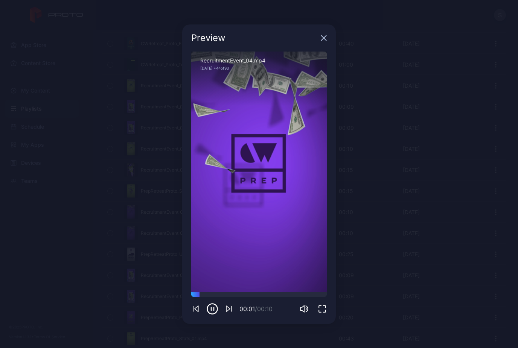
click at [325, 42] on div "Preview" at bounding box center [259, 37] width 154 height 27
click at [325, 38] on icon "button" at bounding box center [324, 37] width 5 height 5
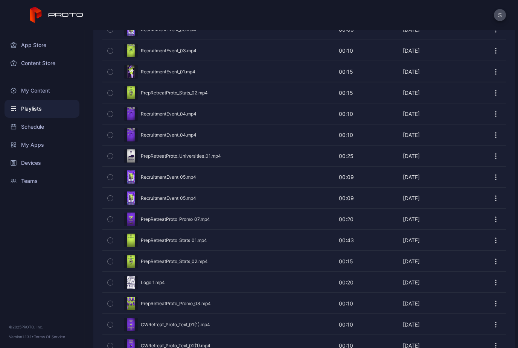
scroll to position [1036, 0]
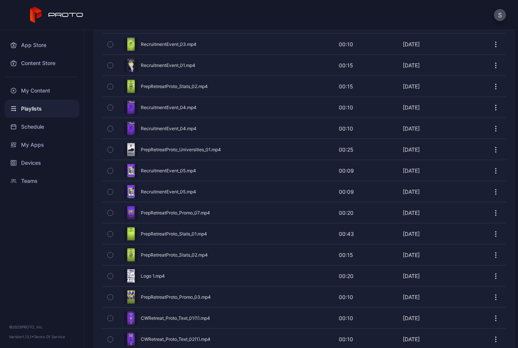
drag, startPoint x: 172, startPoint y: 276, endPoint x: 183, endPoint y: 275, distance: 11.3
click at [183, 276] on div "Preview" at bounding box center [304, 276] width 404 height 20
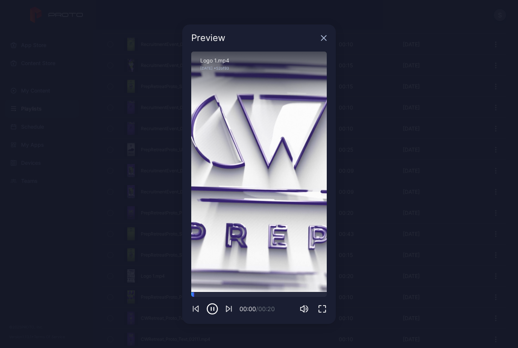
click at [324, 38] on icon "button" at bounding box center [324, 37] width 5 height 5
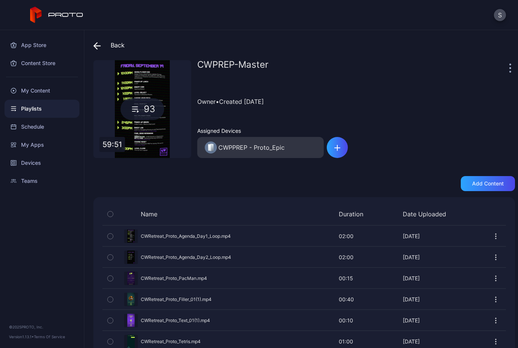
scroll to position [0, 0]
